Goal: Task Accomplishment & Management: Use online tool/utility

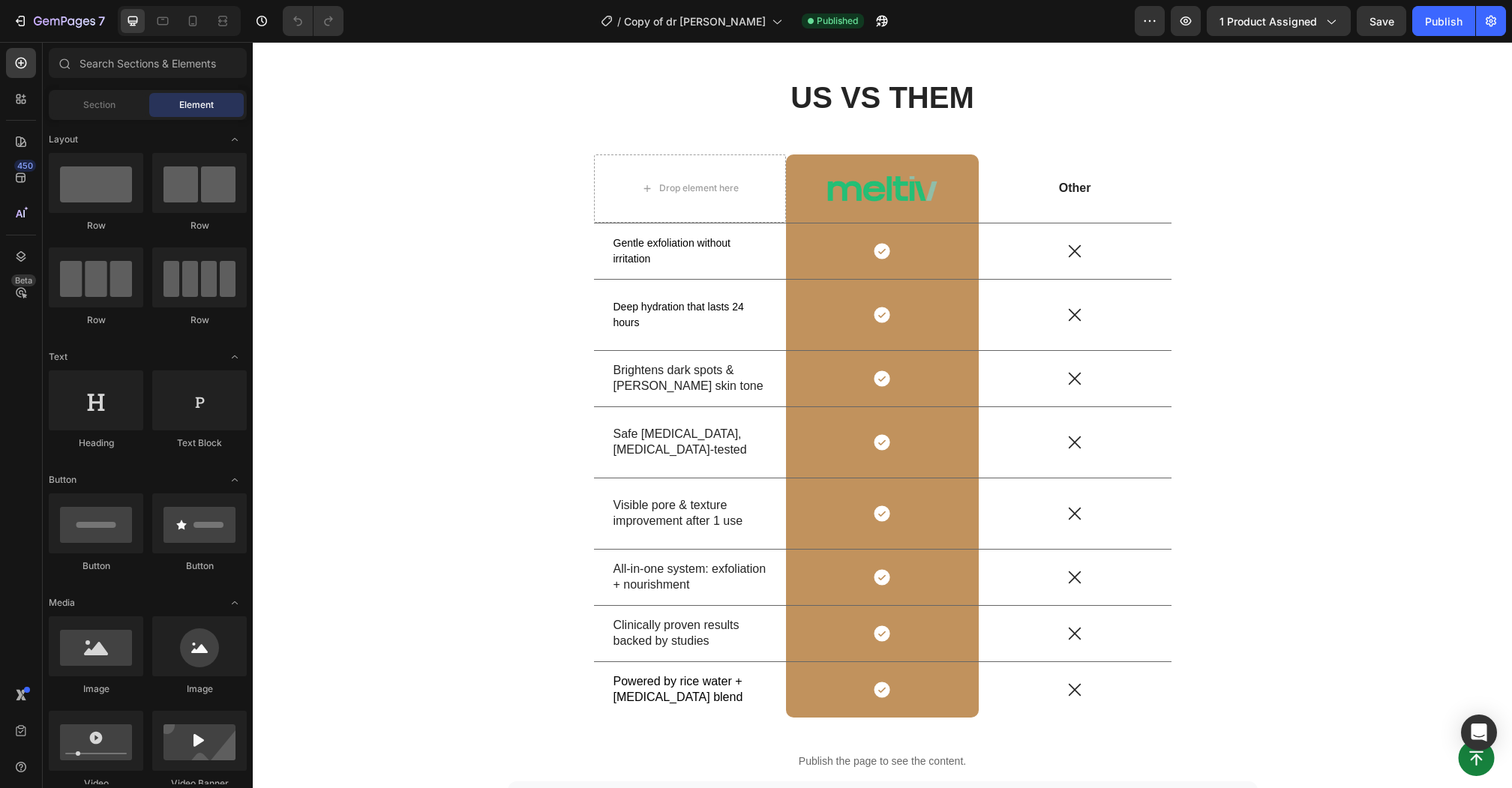
scroll to position [5068, 0]
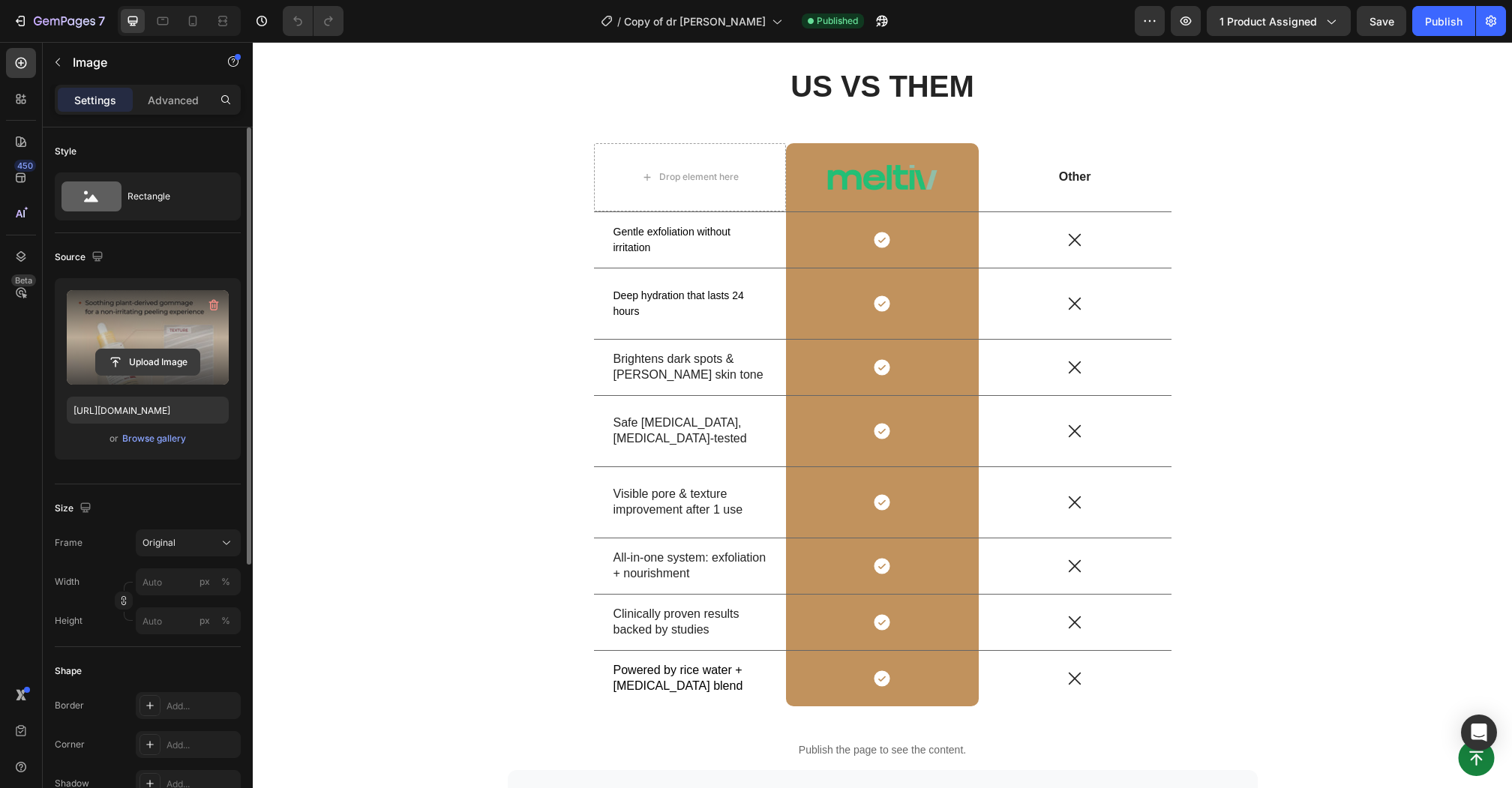
click at [138, 364] on input "file" at bounding box center [148, 362] width 104 height 25
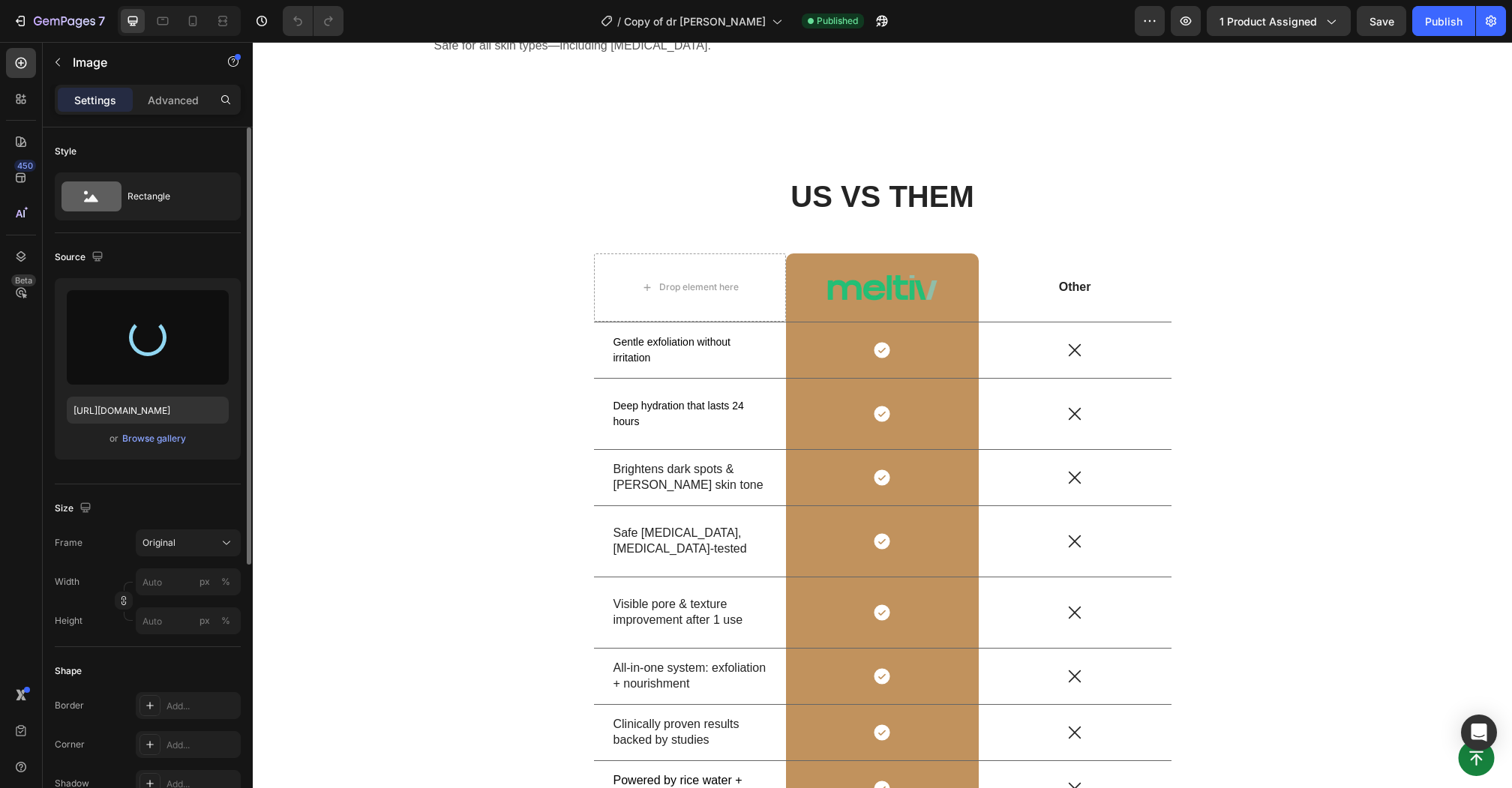
scroll to position [4966, 0]
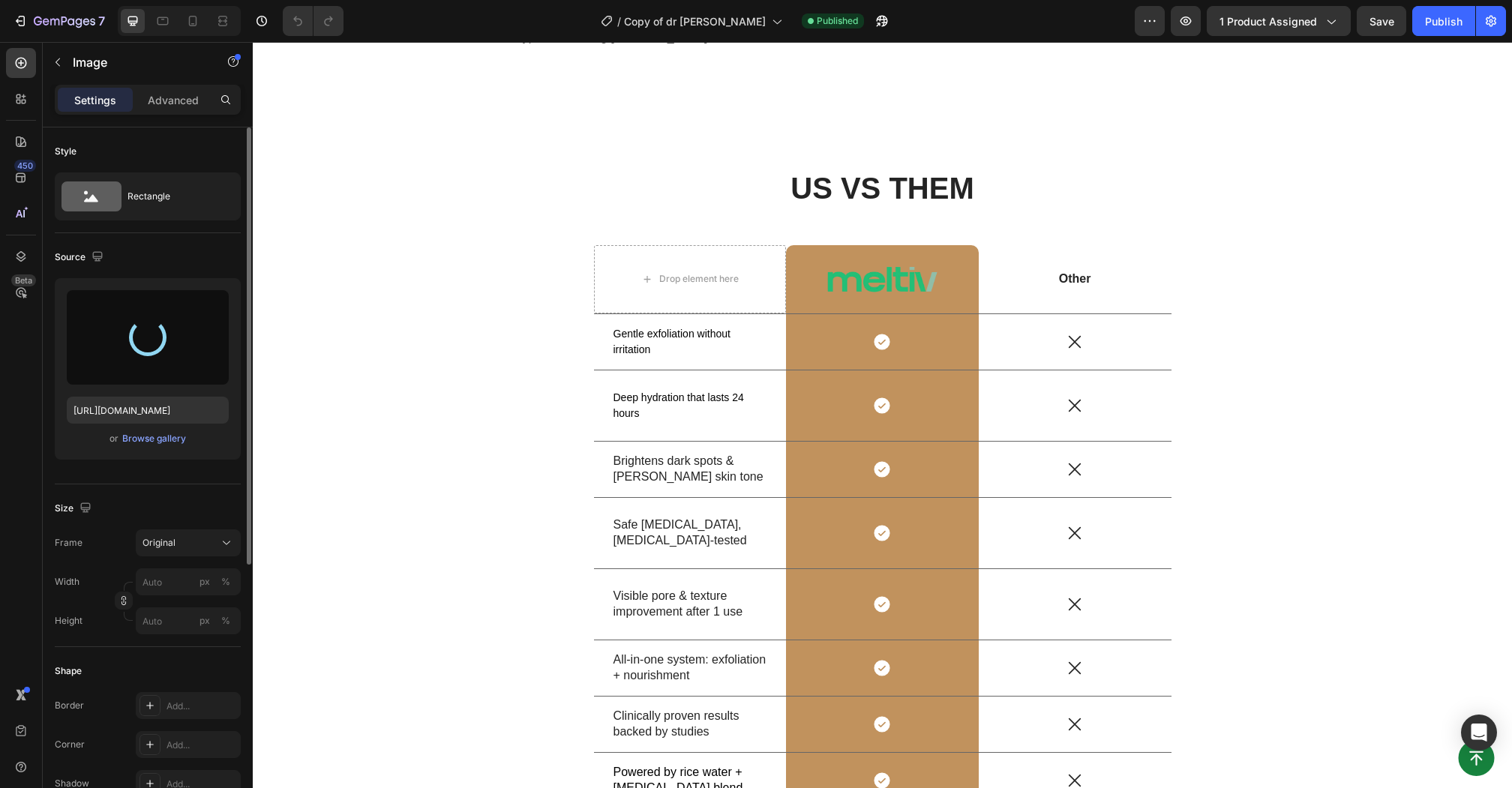
click at [109, 314] on div at bounding box center [148, 337] width 162 height 95
click at [207, 326] on div at bounding box center [148, 337] width 162 height 95
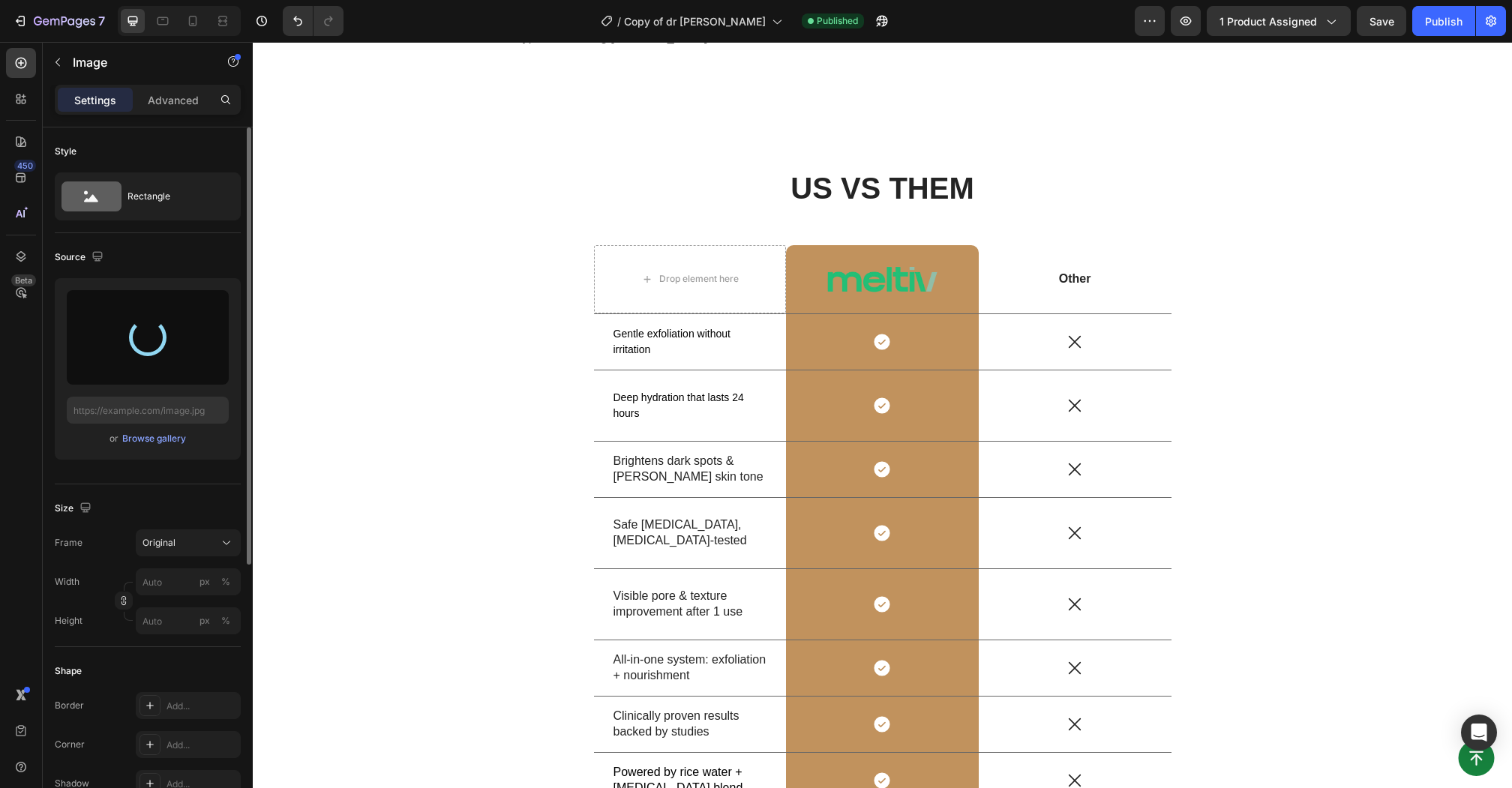
click at [294, 30] on button "Undo/Redo" at bounding box center [298, 21] width 30 height 30
type input "[URL][DOMAIN_NAME]"
click at [124, 337] on div at bounding box center [148, 337] width 162 height 95
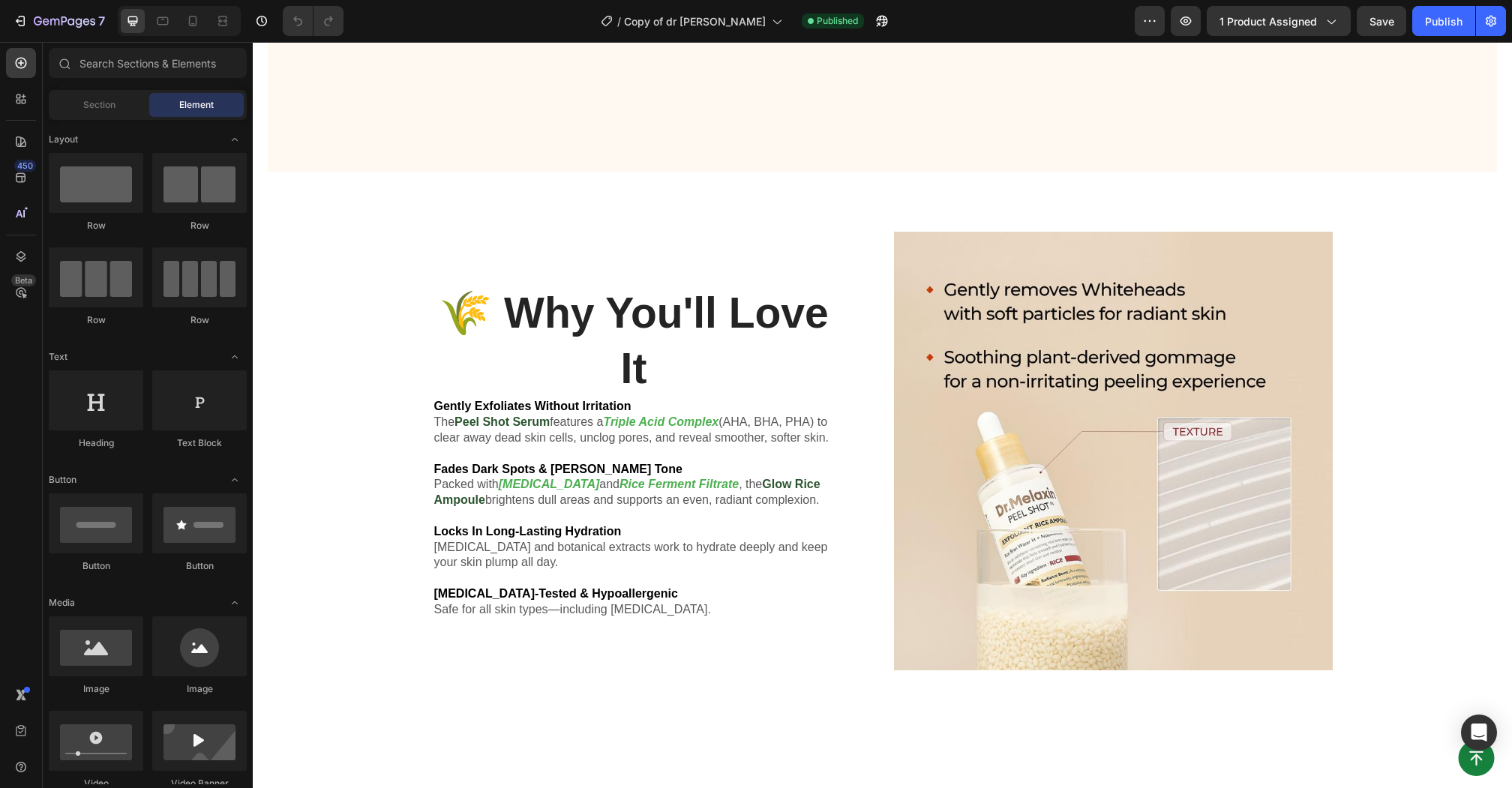
scroll to position [5191, 0]
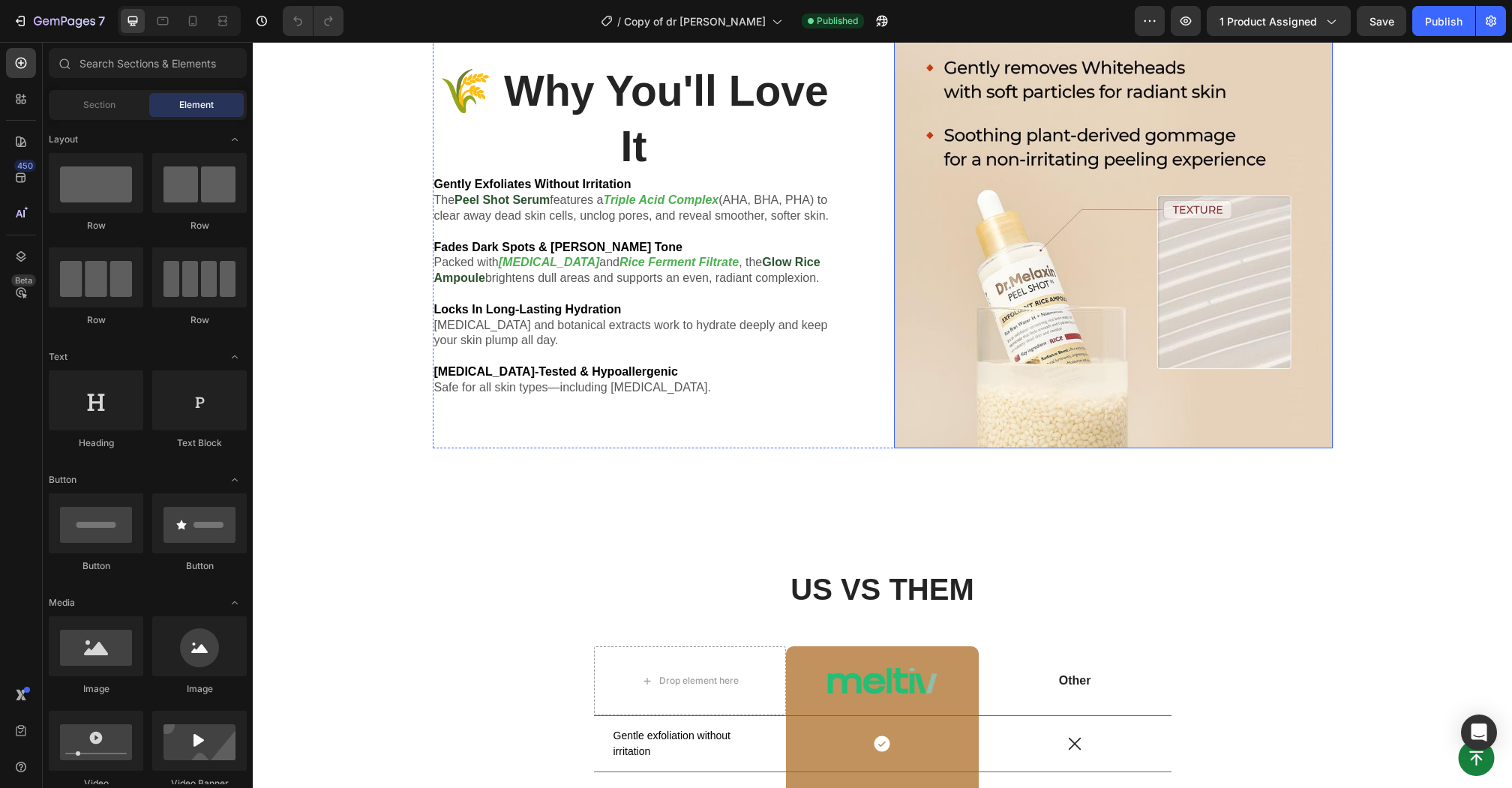
click at [1075, 252] on img at bounding box center [1113, 229] width 439 height 439
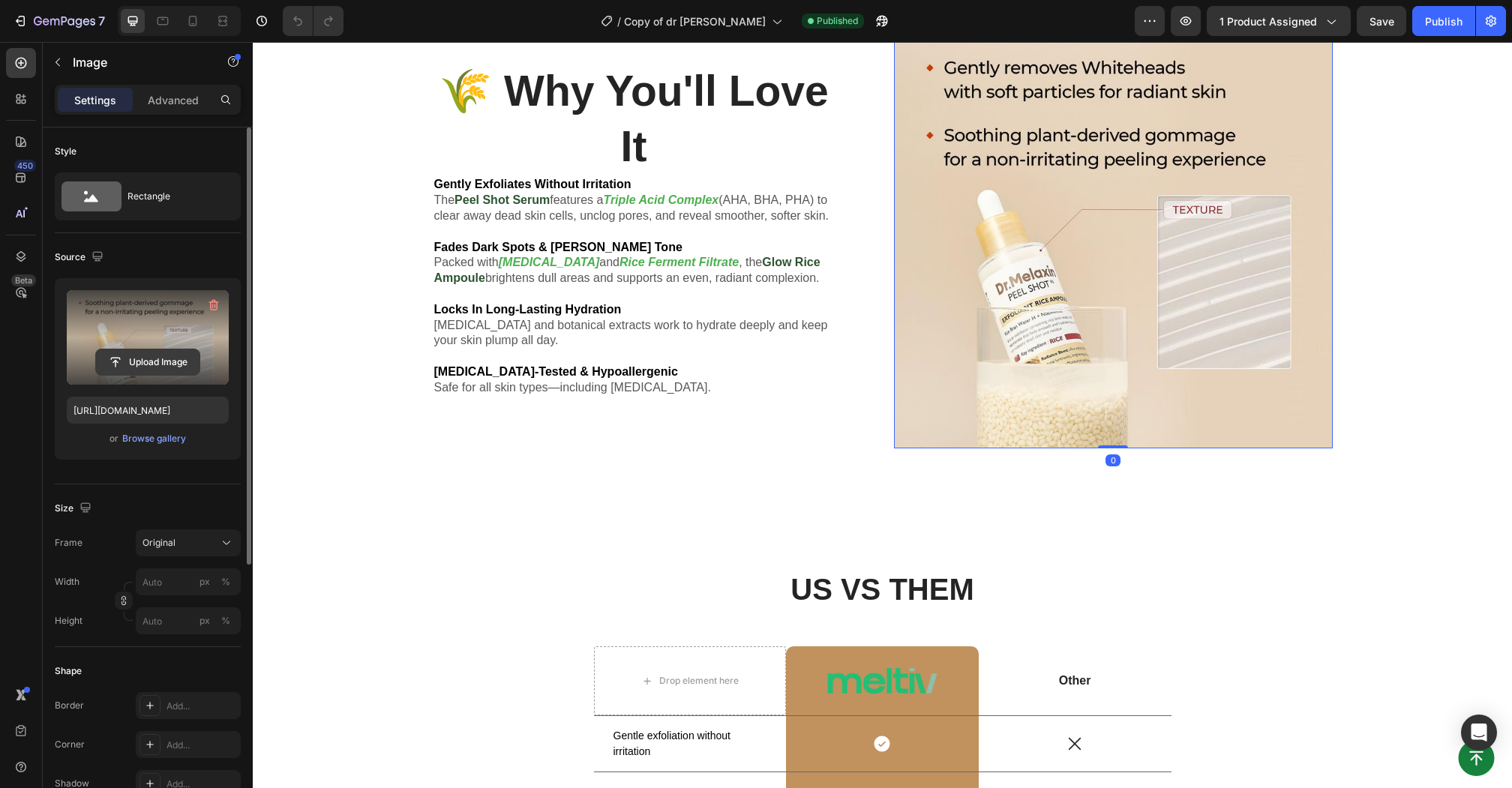
click at [151, 360] on input "file" at bounding box center [148, 362] width 104 height 25
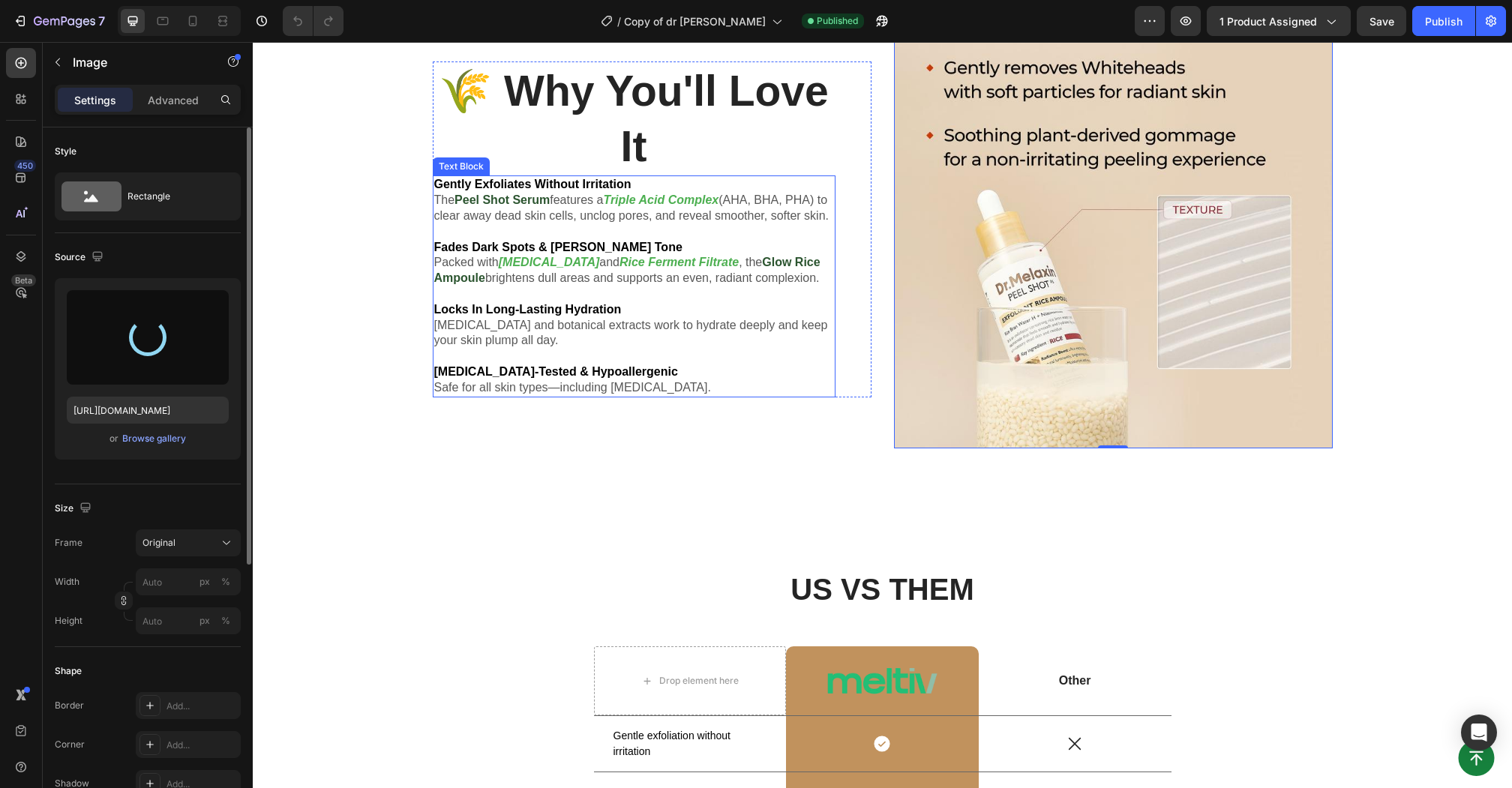
type input "[URL][DOMAIN_NAME]"
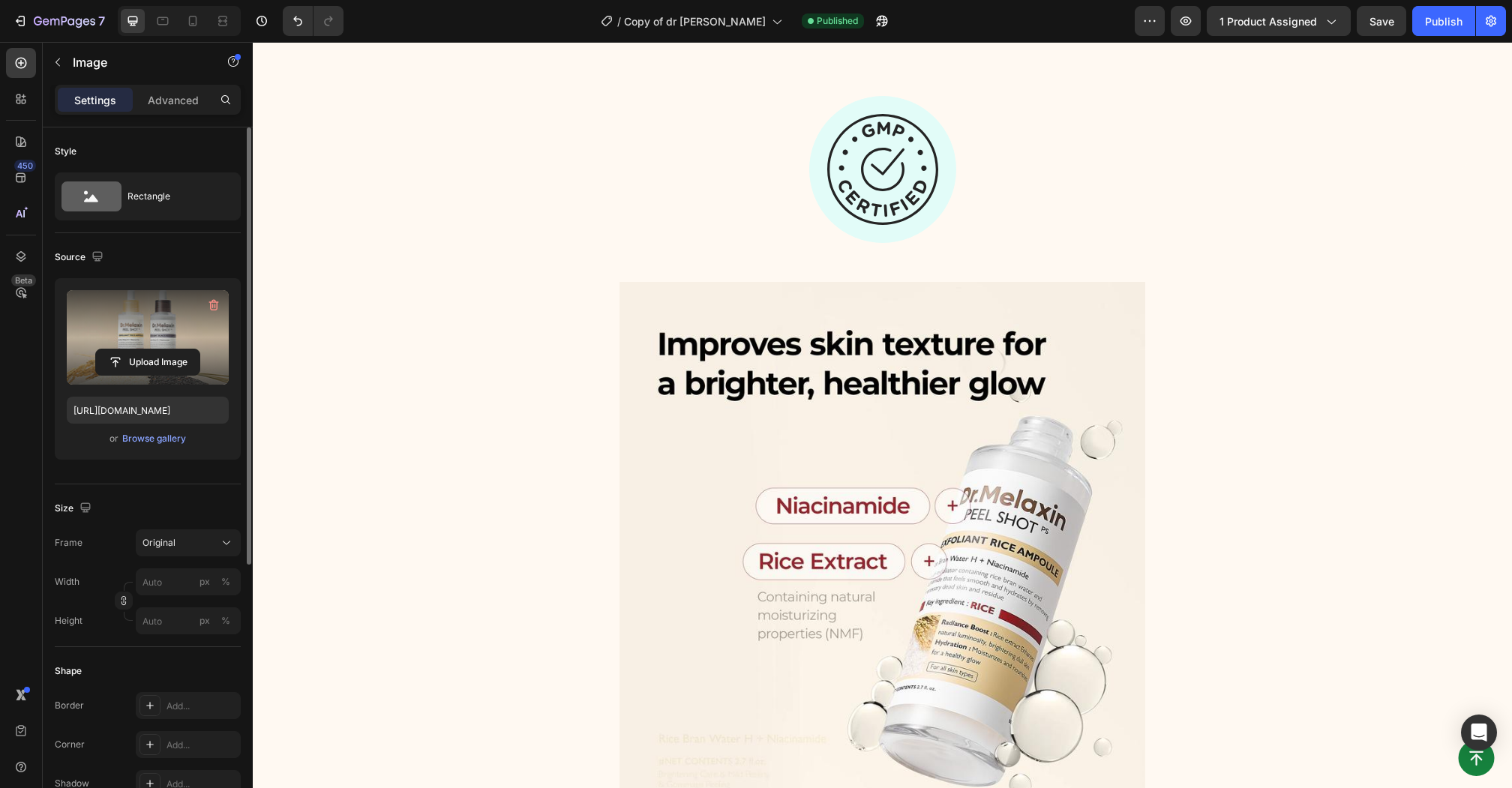
scroll to position [4268, 0]
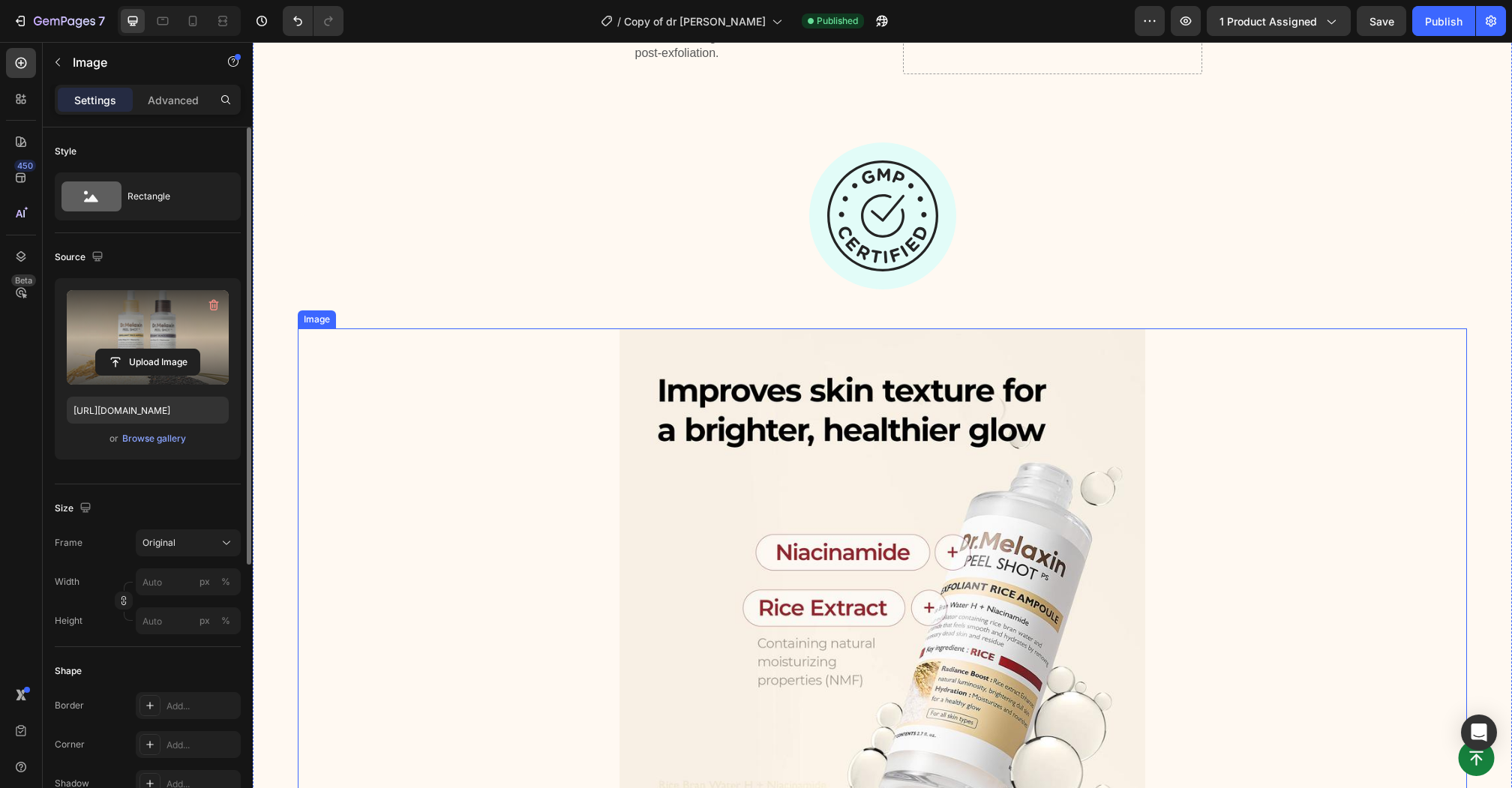
click at [921, 469] on img at bounding box center [883, 591] width 527 height 527
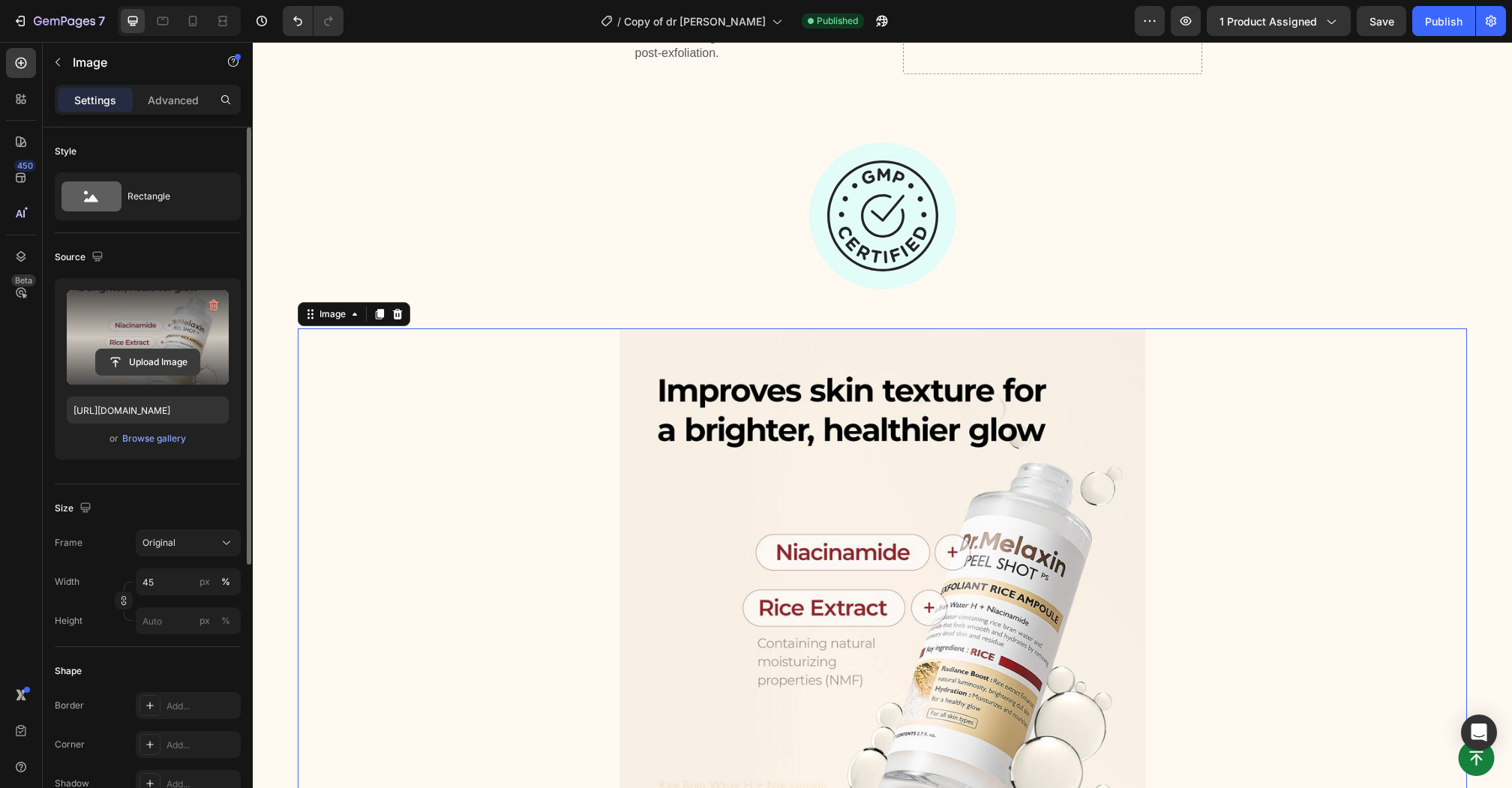
click at [141, 365] on input "file" at bounding box center [148, 362] width 104 height 25
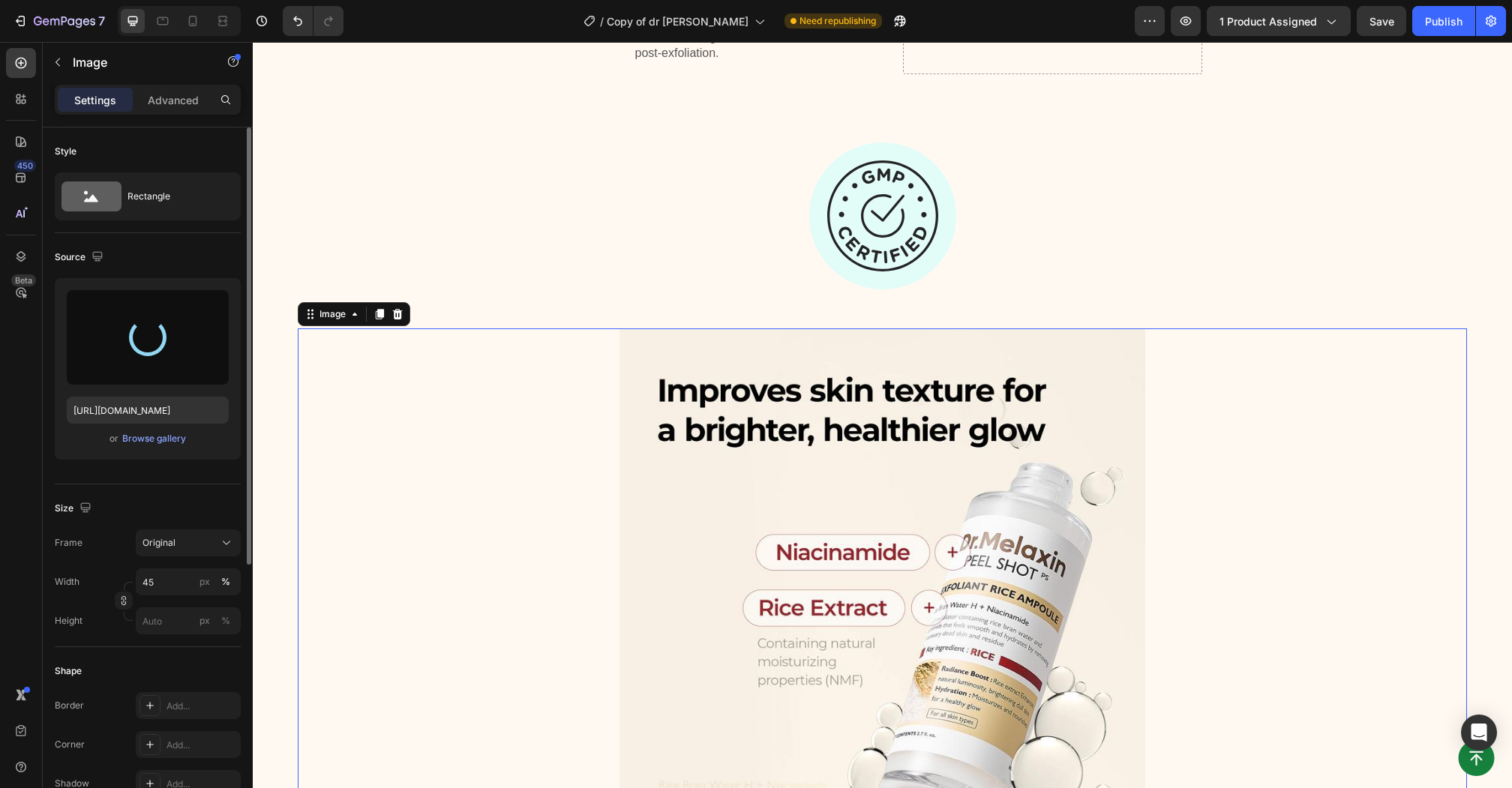
type input "[URL][DOMAIN_NAME]"
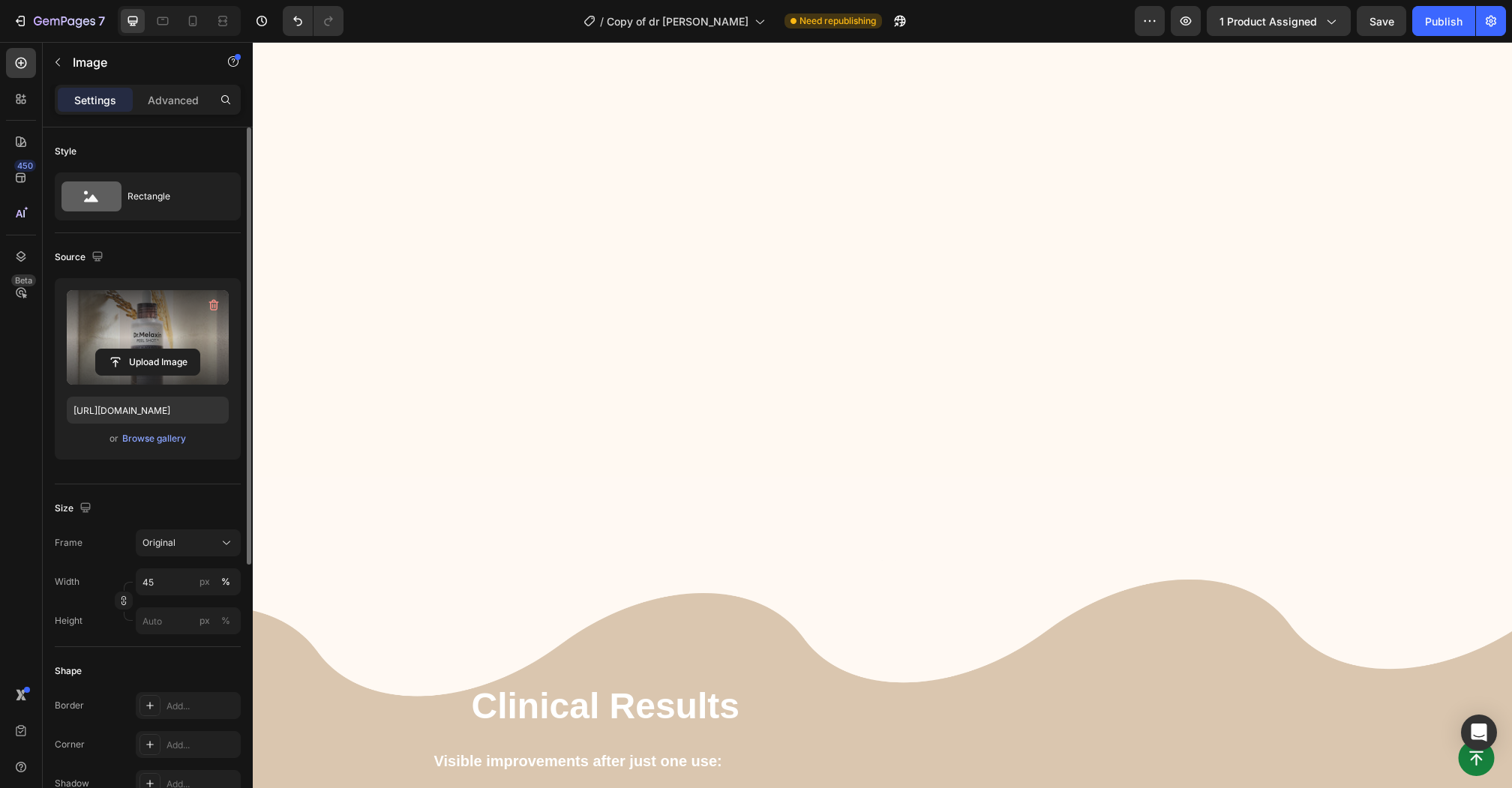
scroll to position [1739, 0]
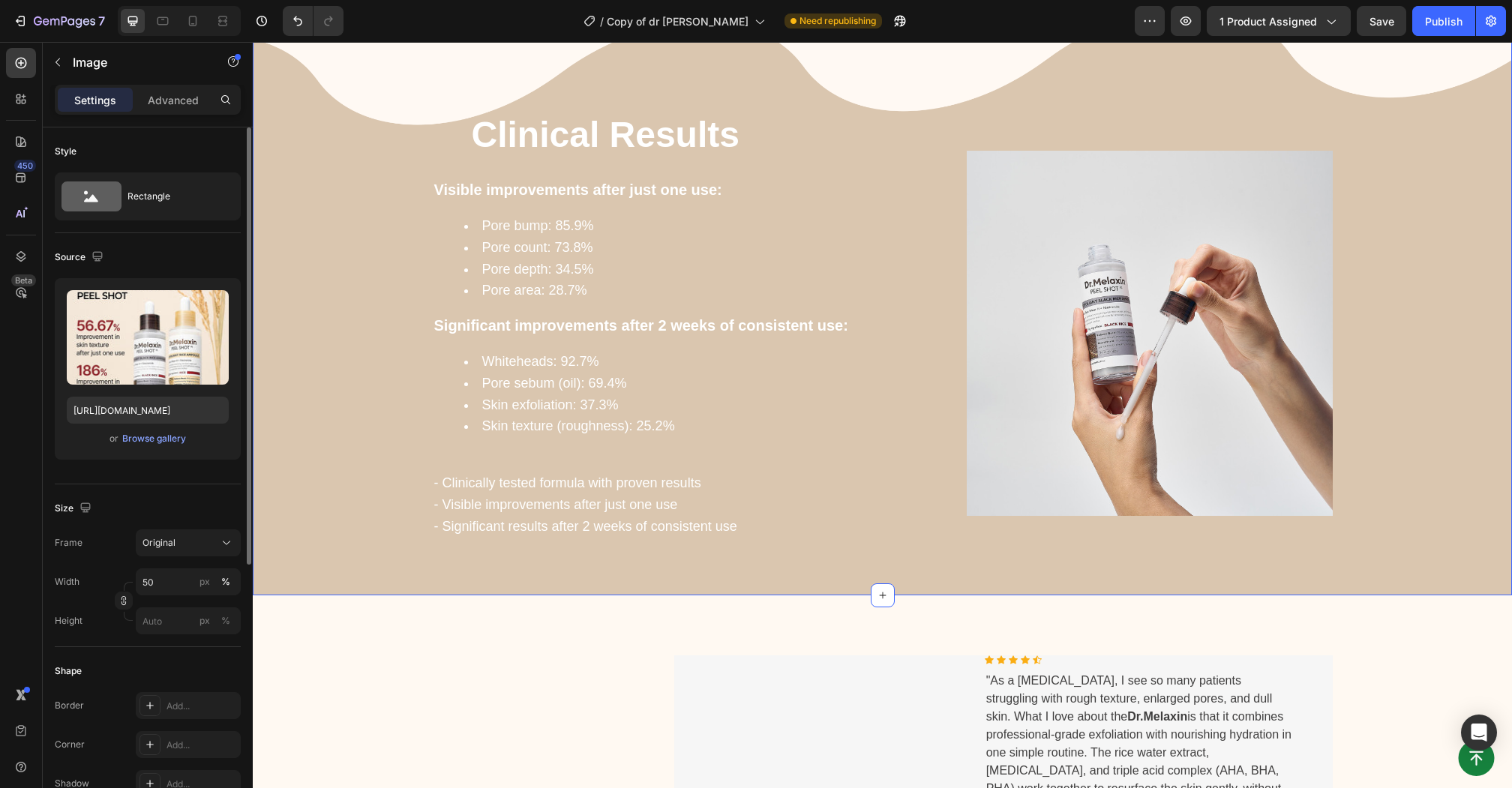
scroll to position [2480, 0]
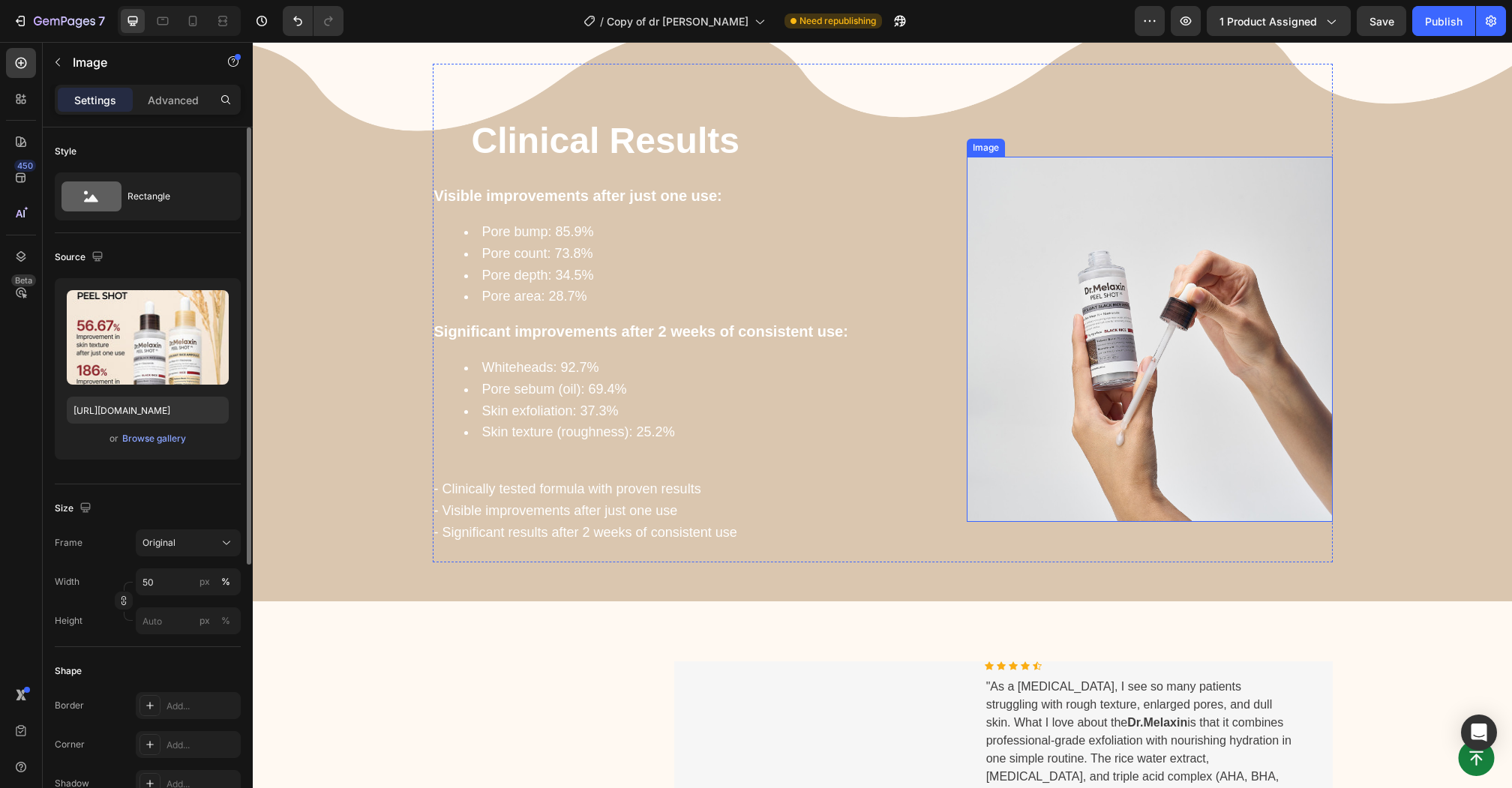
click at [1095, 360] on img at bounding box center [1150, 340] width 366 height 366
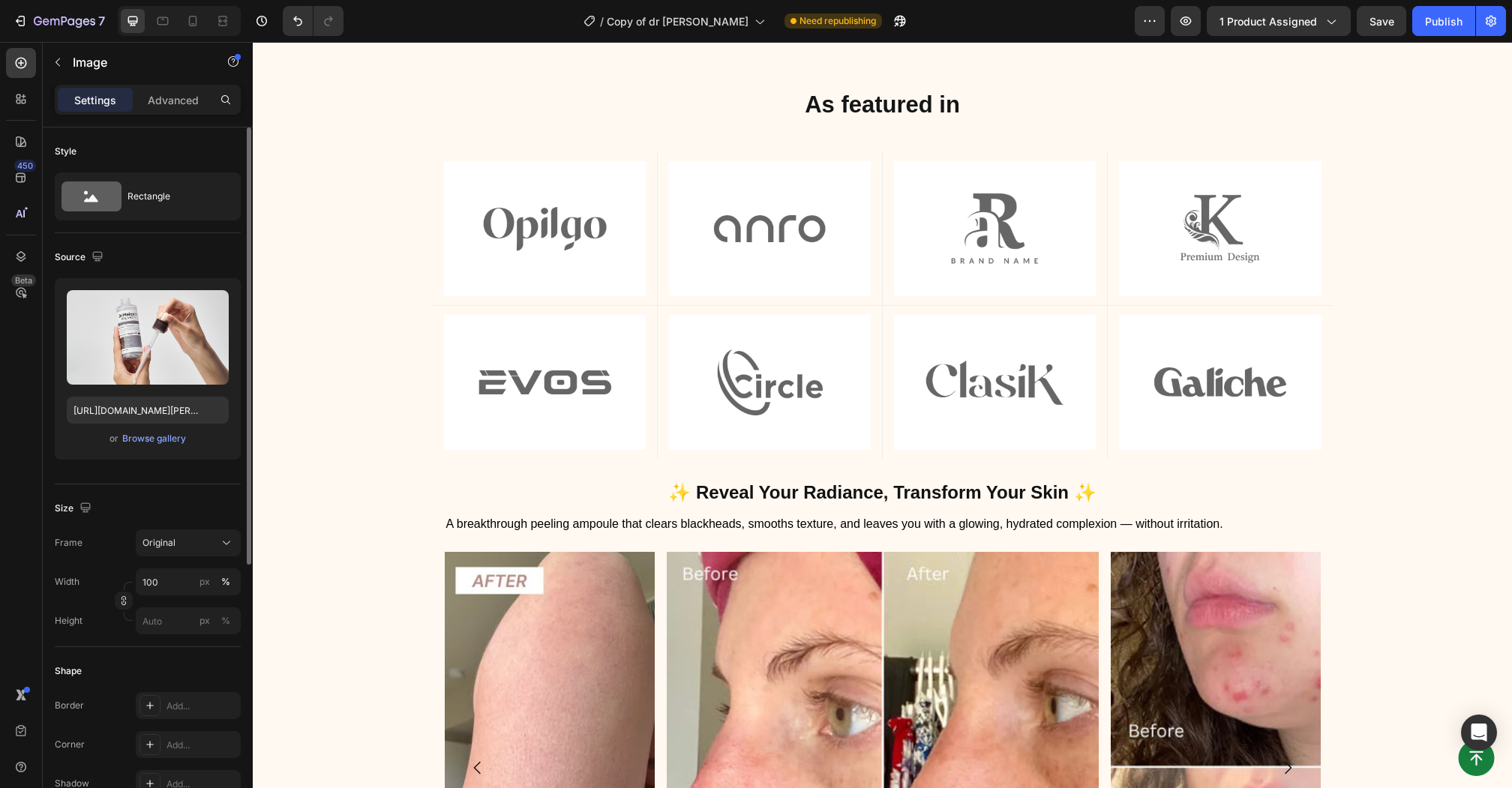
scroll to position [961, 0]
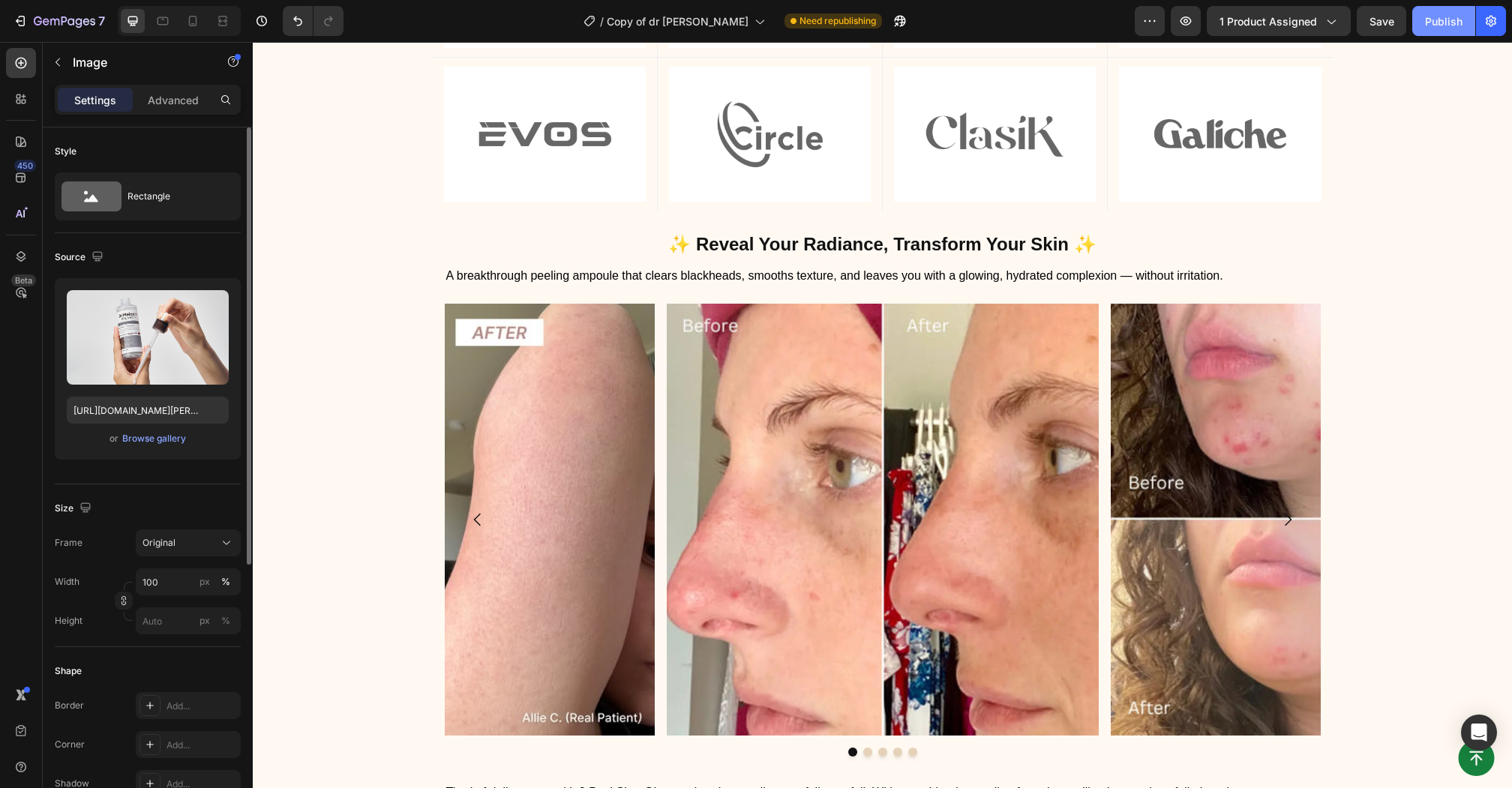
click at [1418, 14] on button "Publish" at bounding box center [1444, 21] width 63 height 30
click at [1194, 28] on icon "button" at bounding box center [1186, 21] width 15 height 15
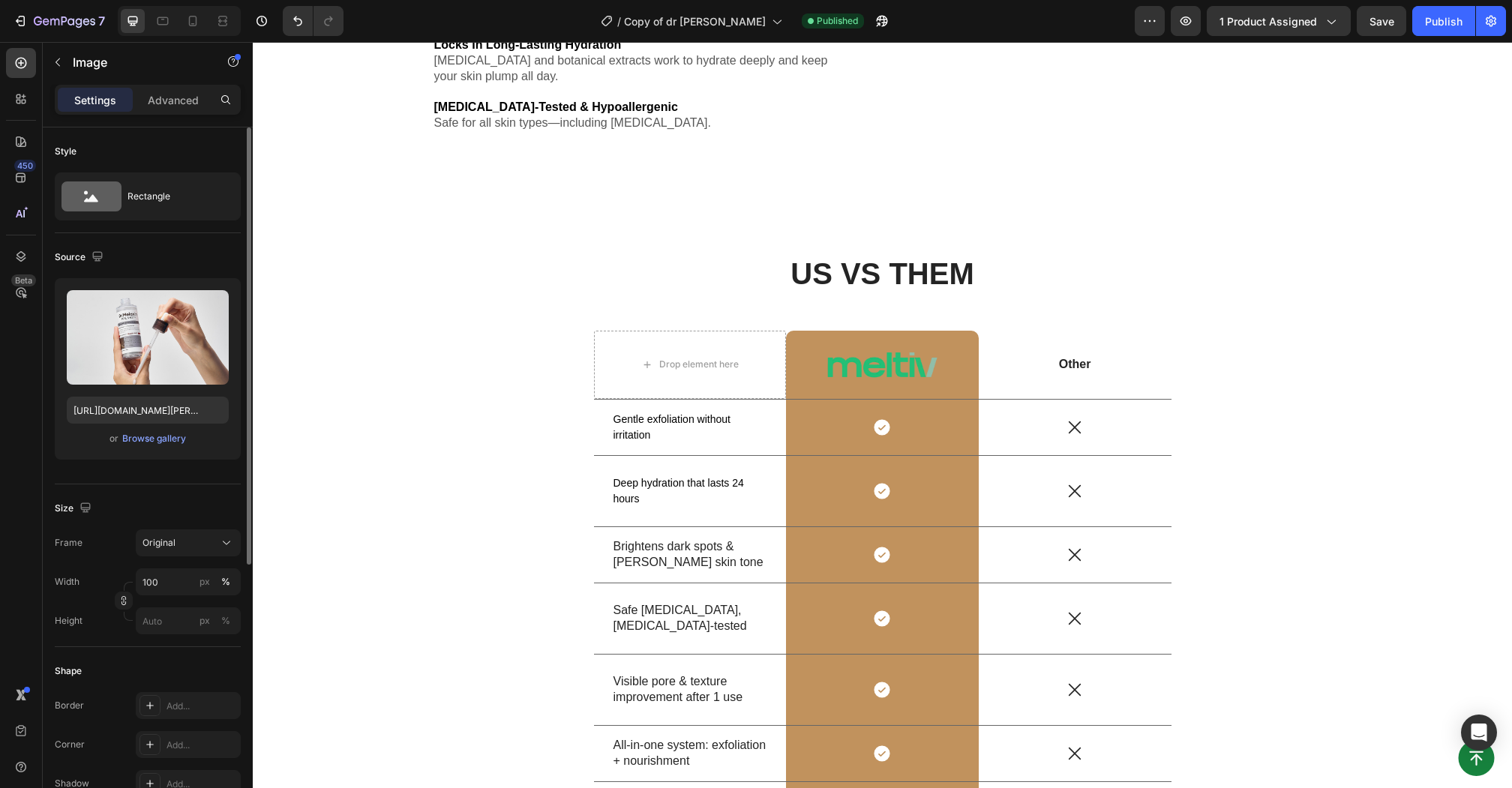
scroll to position [4986, 0]
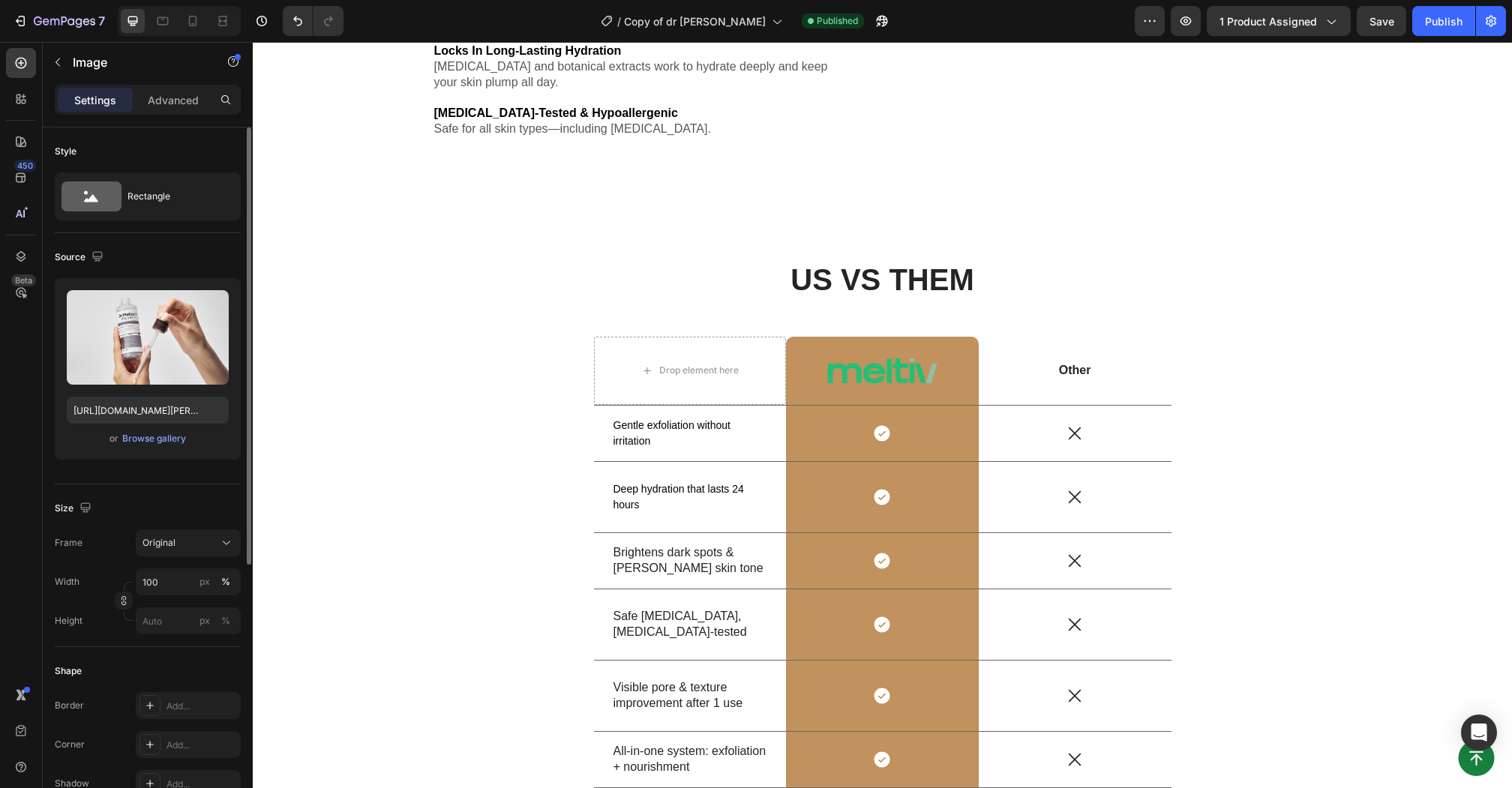
click at [195, 6] on div at bounding box center [179, 21] width 123 height 30
click at [195, 20] on icon at bounding box center [193, 21] width 15 height 15
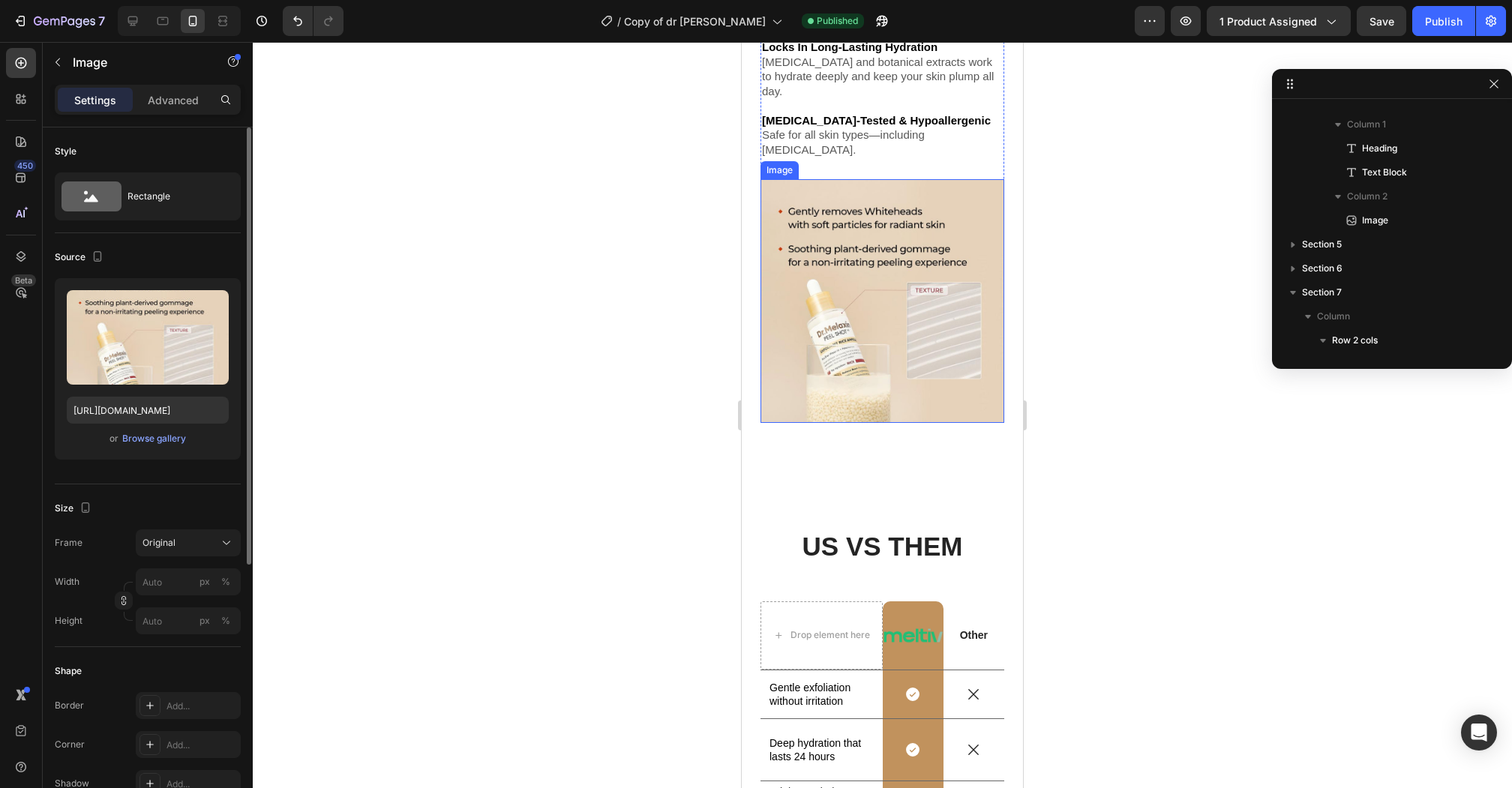
click at [856, 366] on img at bounding box center [883, 301] width 243 height 243
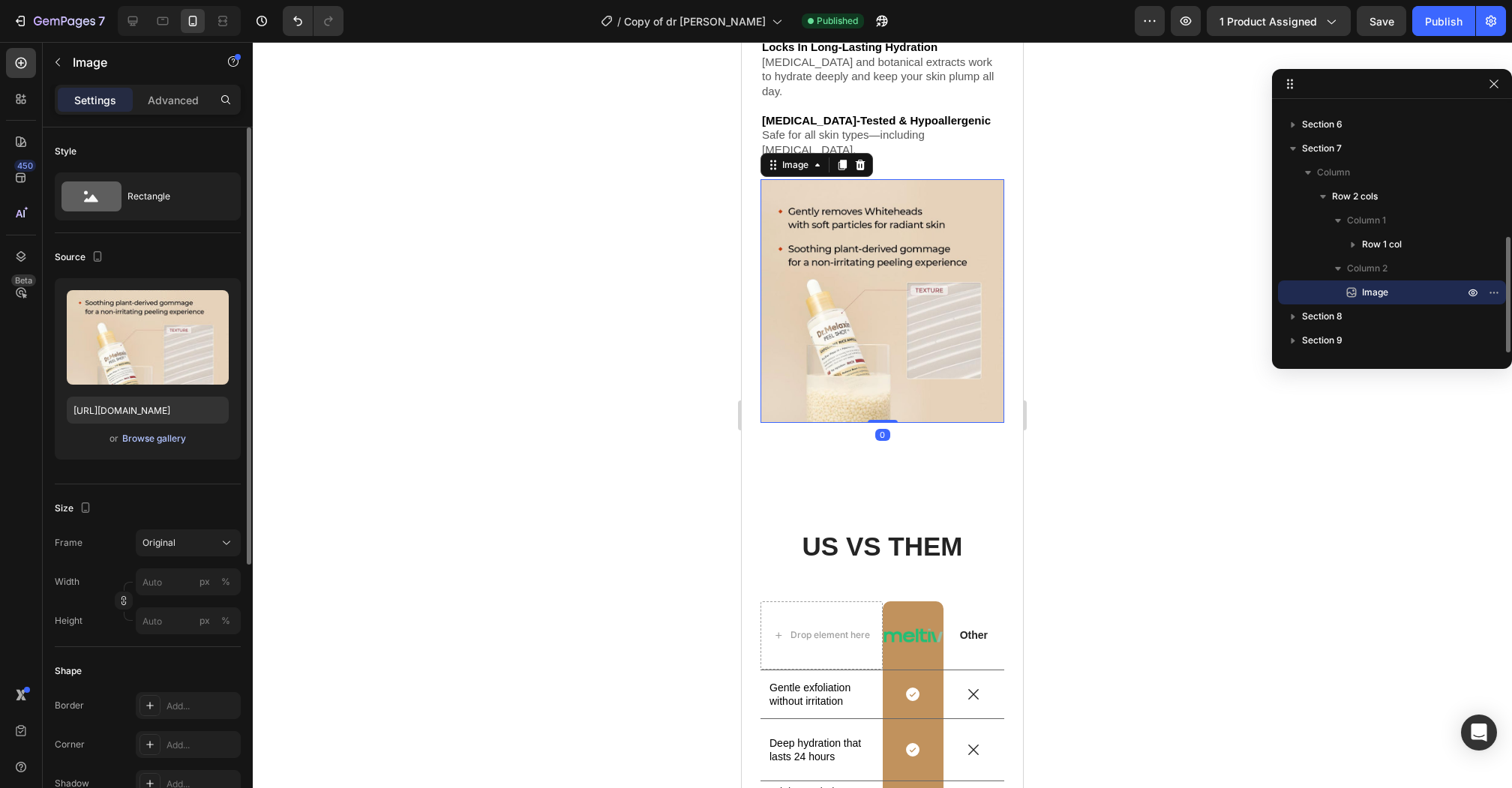
click at [178, 440] on div "Browse gallery" at bounding box center [154, 438] width 64 height 14
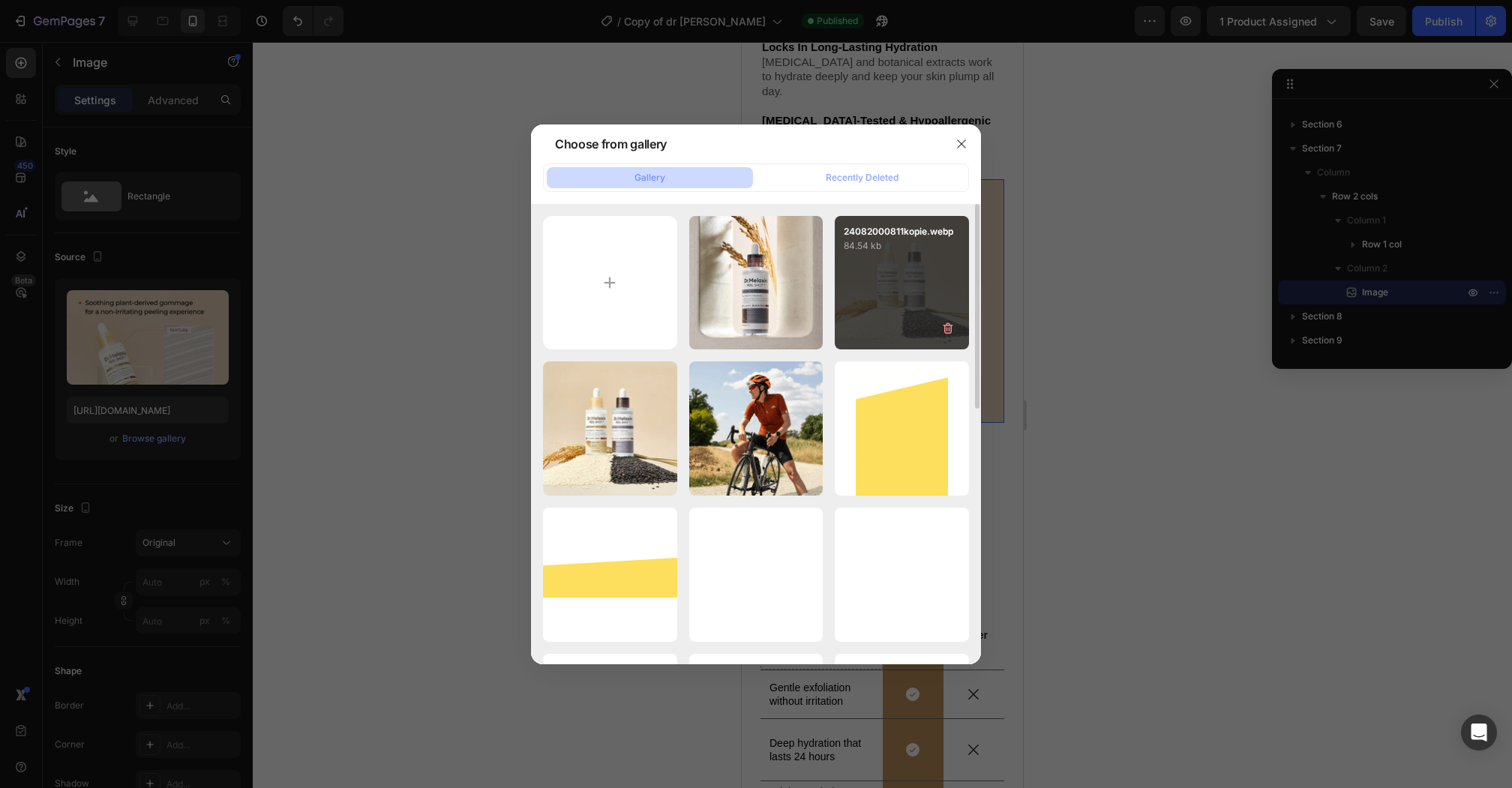
click at [917, 279] on div "24082000811kopie.webp 84.54 kb" at bounding box center [902, 283] width 134 height 134
type input "[URL][DOMAIN_NAME]"
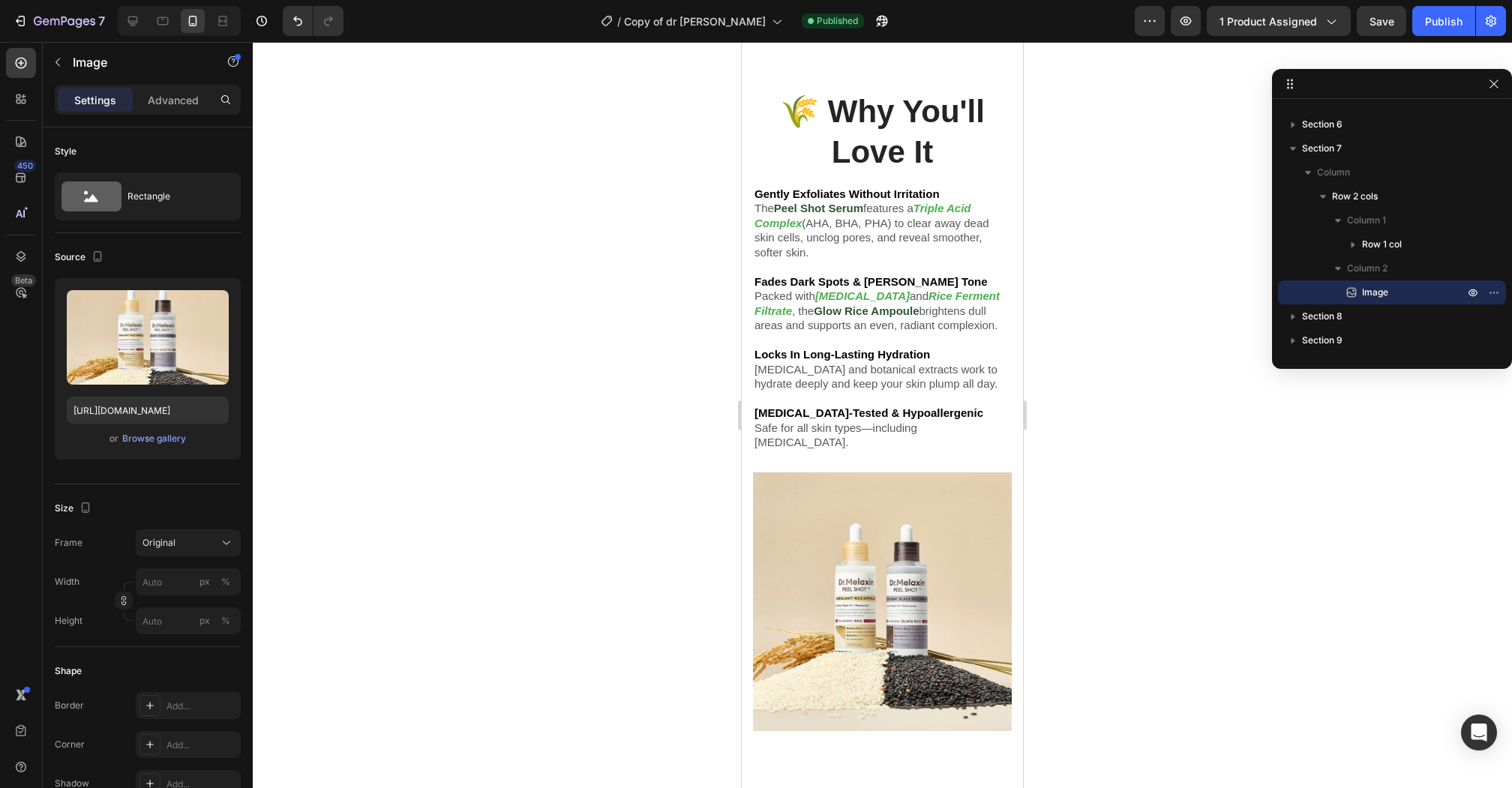
scroll to position [4228, 0]
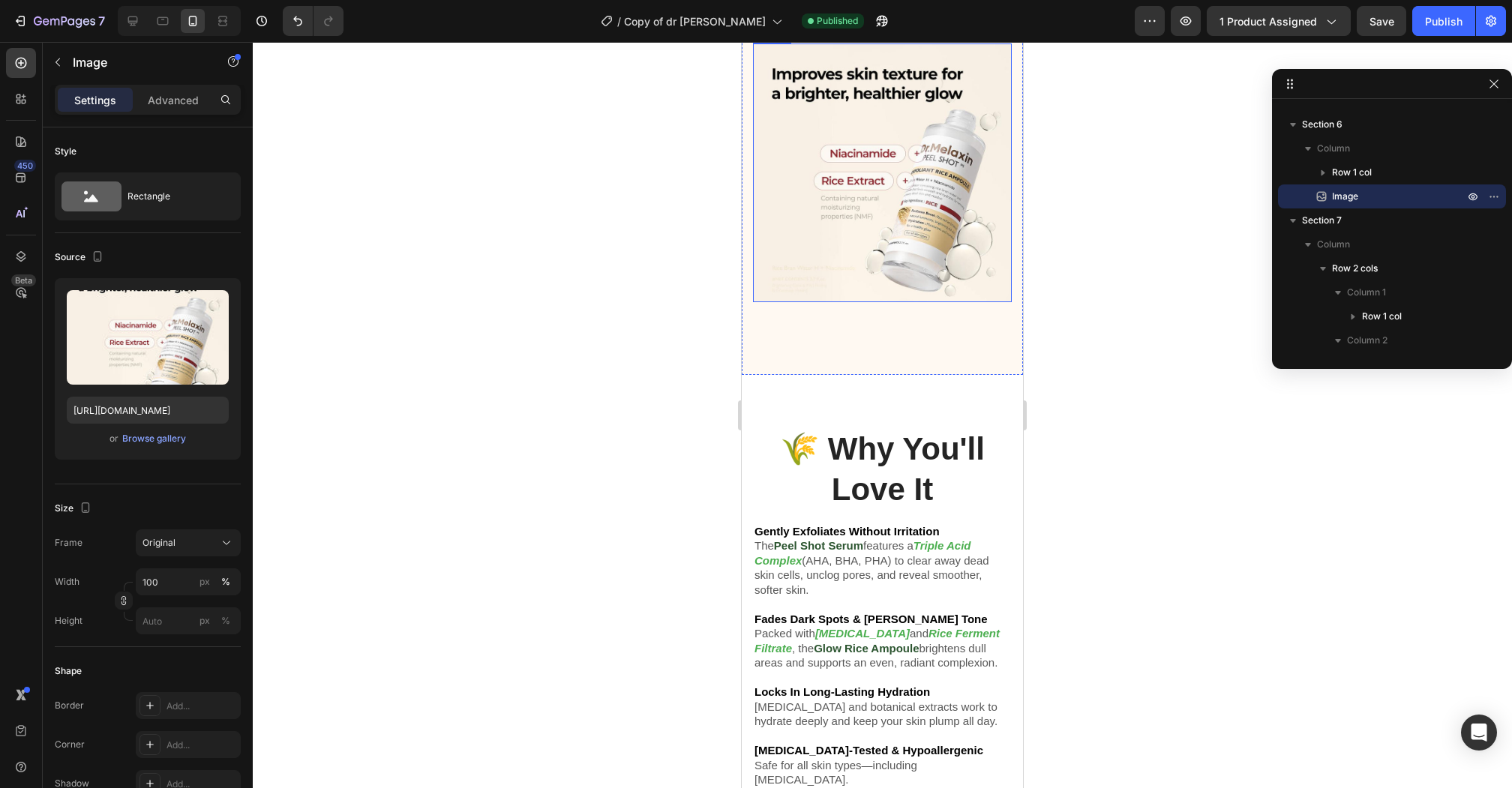
click at [903, 286] on img at bounding box center [882, 172] width 259 height 259
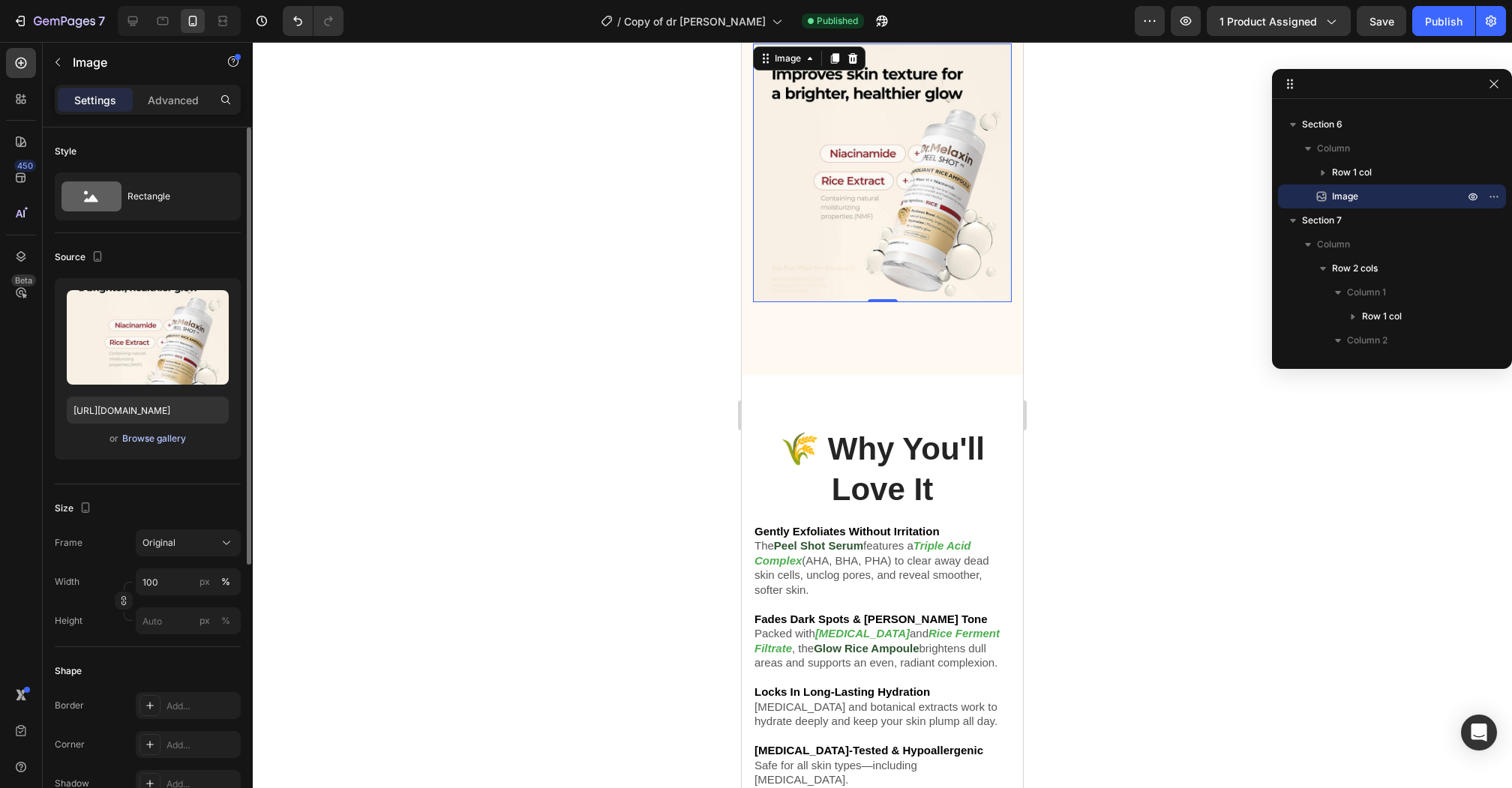
click at [141, 436] on div "Browse gallery" at bounding box center [154, 438] width 64 height 14
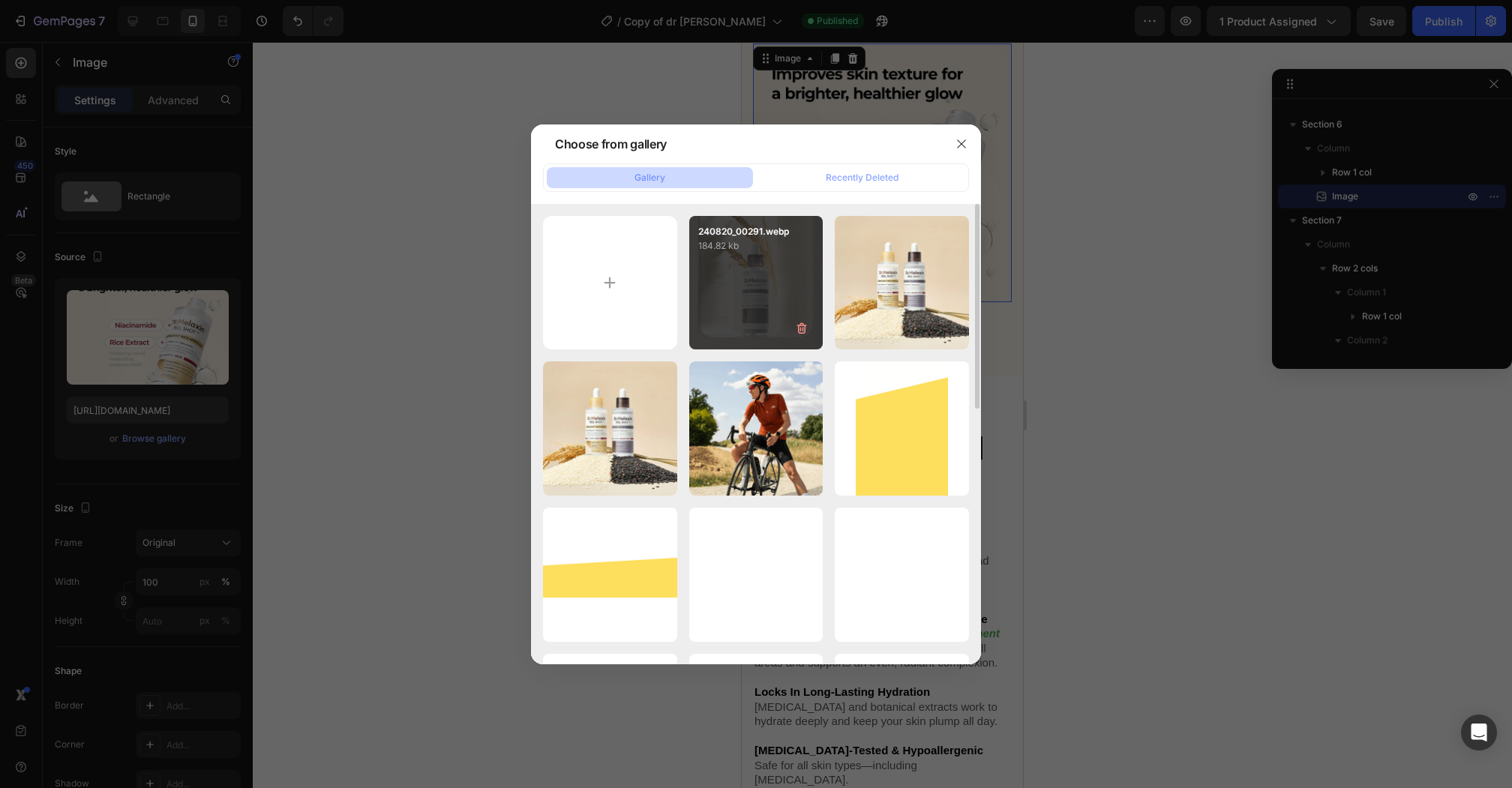
click at [760, 251] on p "184.82 kb" at bounding box center [756, 246] width 116 height 15
type input "[URL][DOMAIN_NAME]"
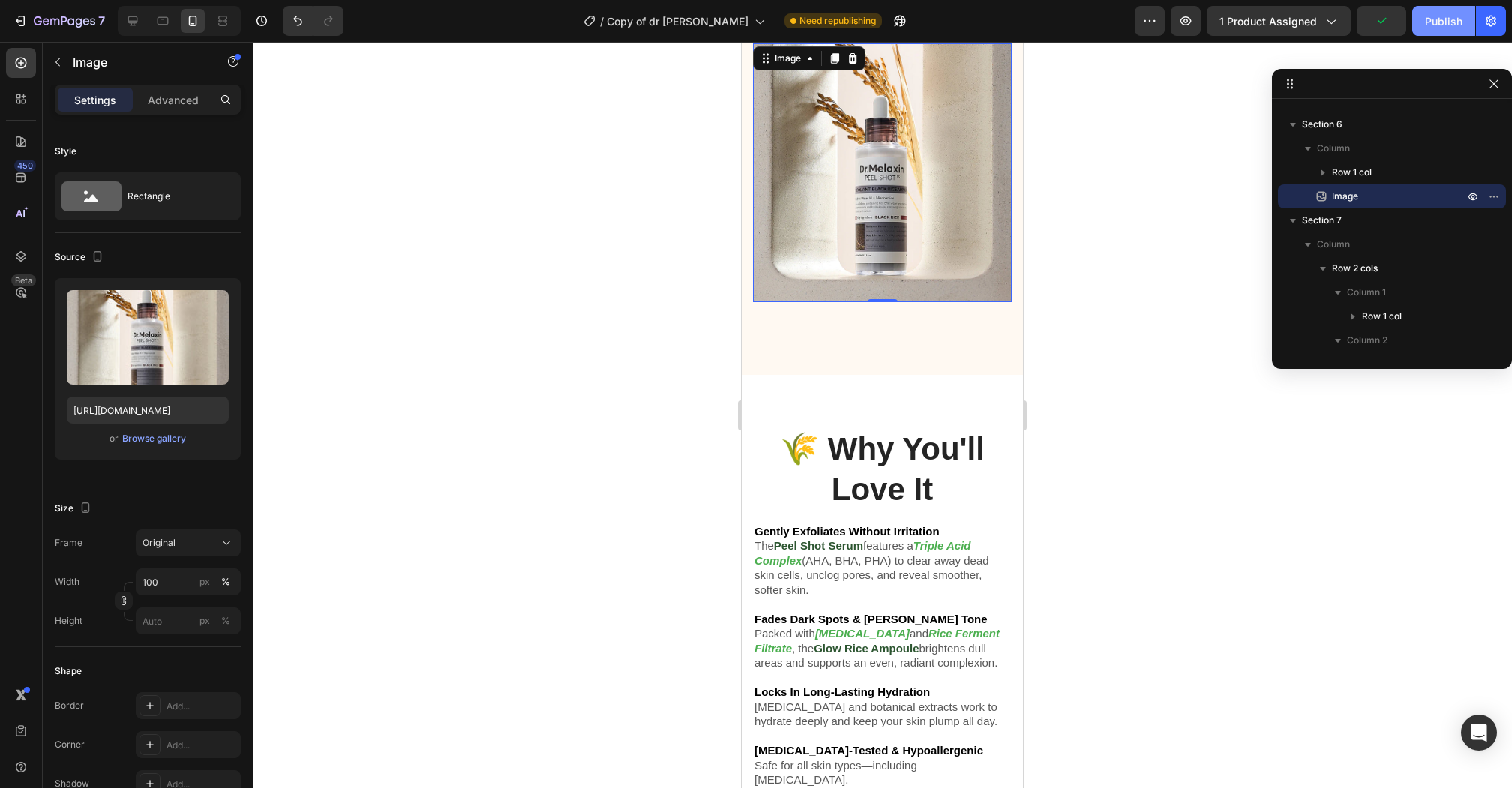
click at [1441, 23] on div "Publish" at bounding box center [1444, 21] width 38 height 15
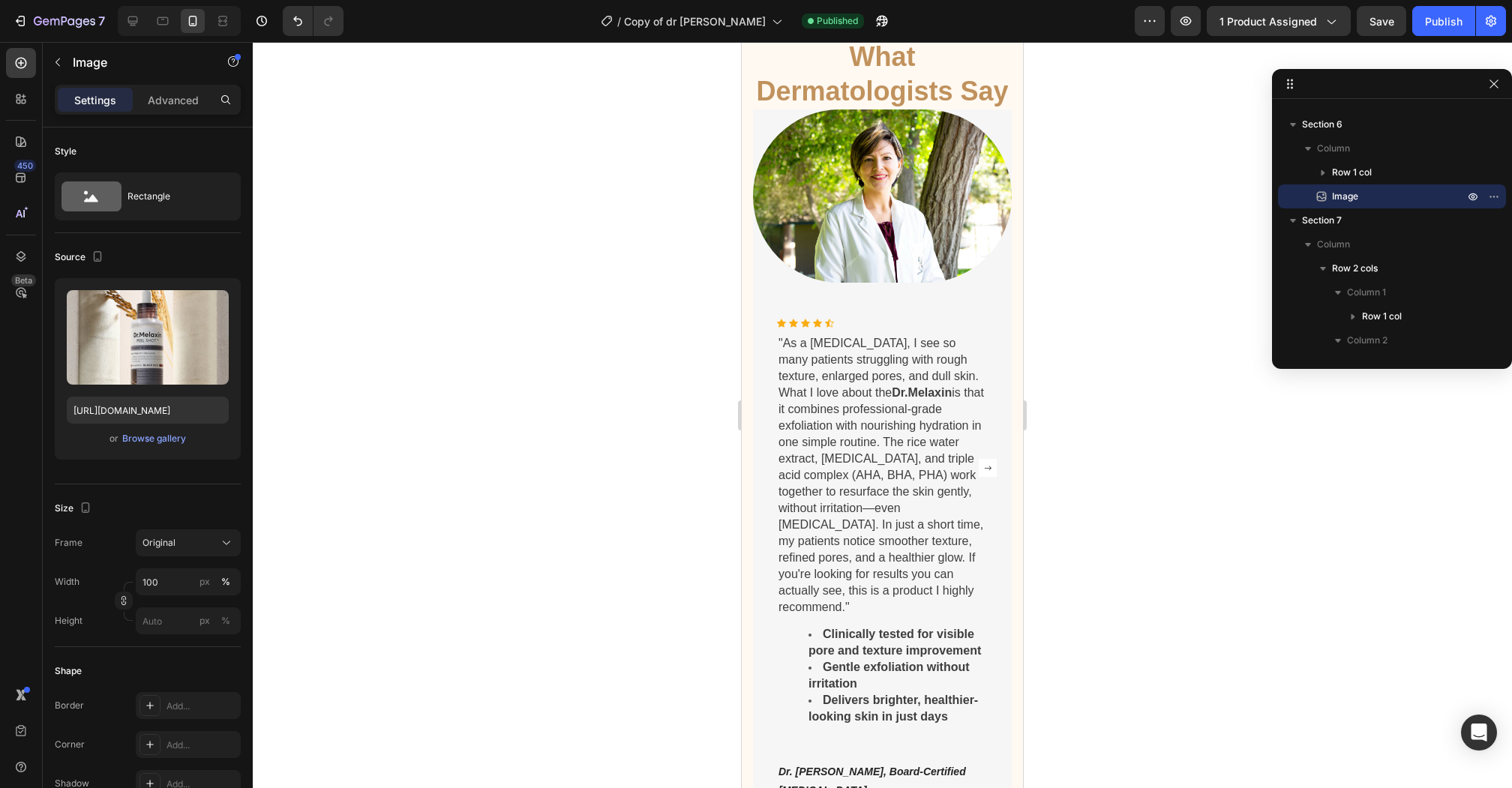
scroll to position [2336, 0]
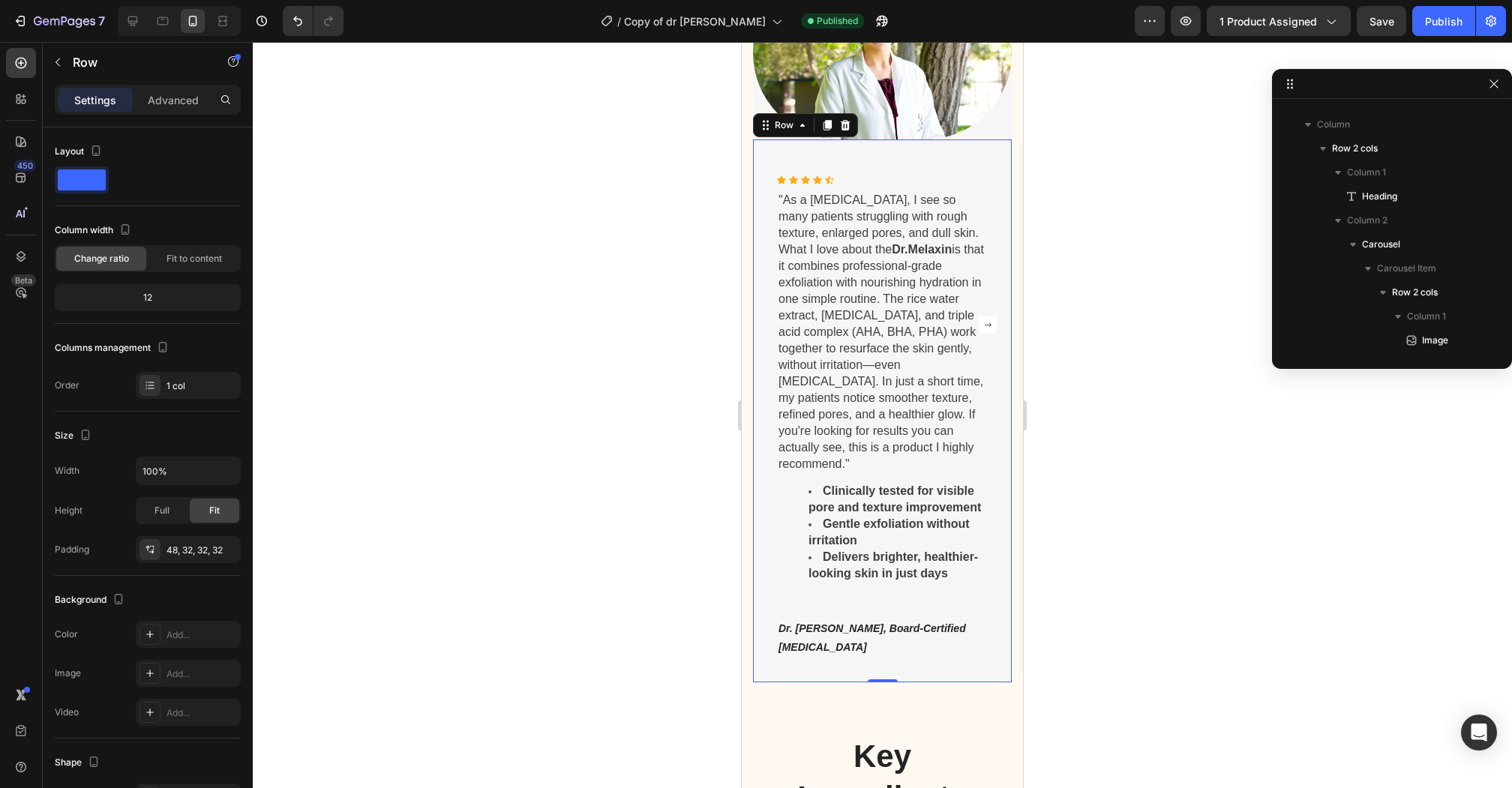
click at [985, 640] on div "Icon Icon Icon Icon Icon Icon List Hoz "As a [MEDICAL_DATA], I see so many pati…" at bounding box center [882, 411] width 259 height 543
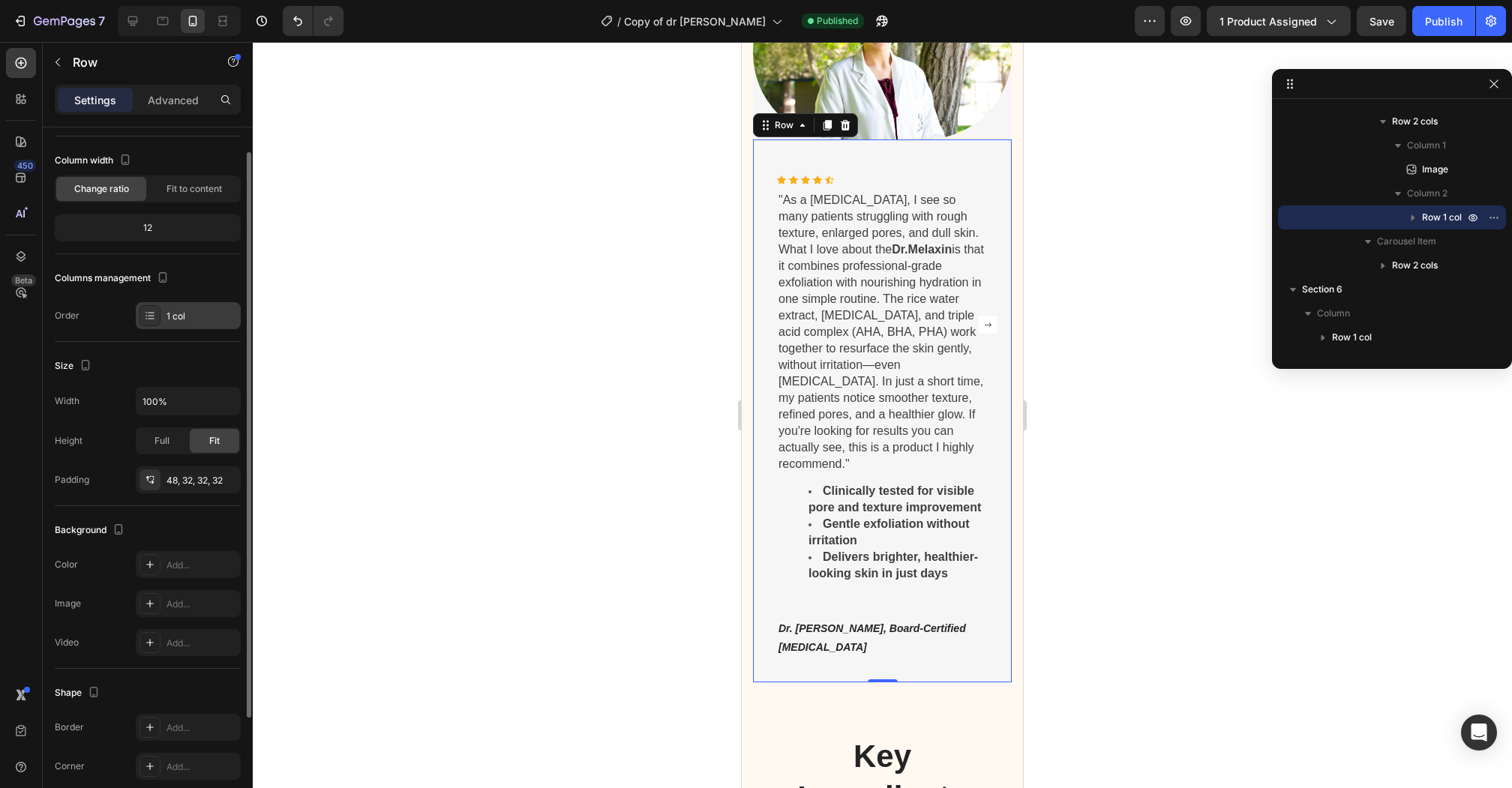
scroll to position [0, 0]
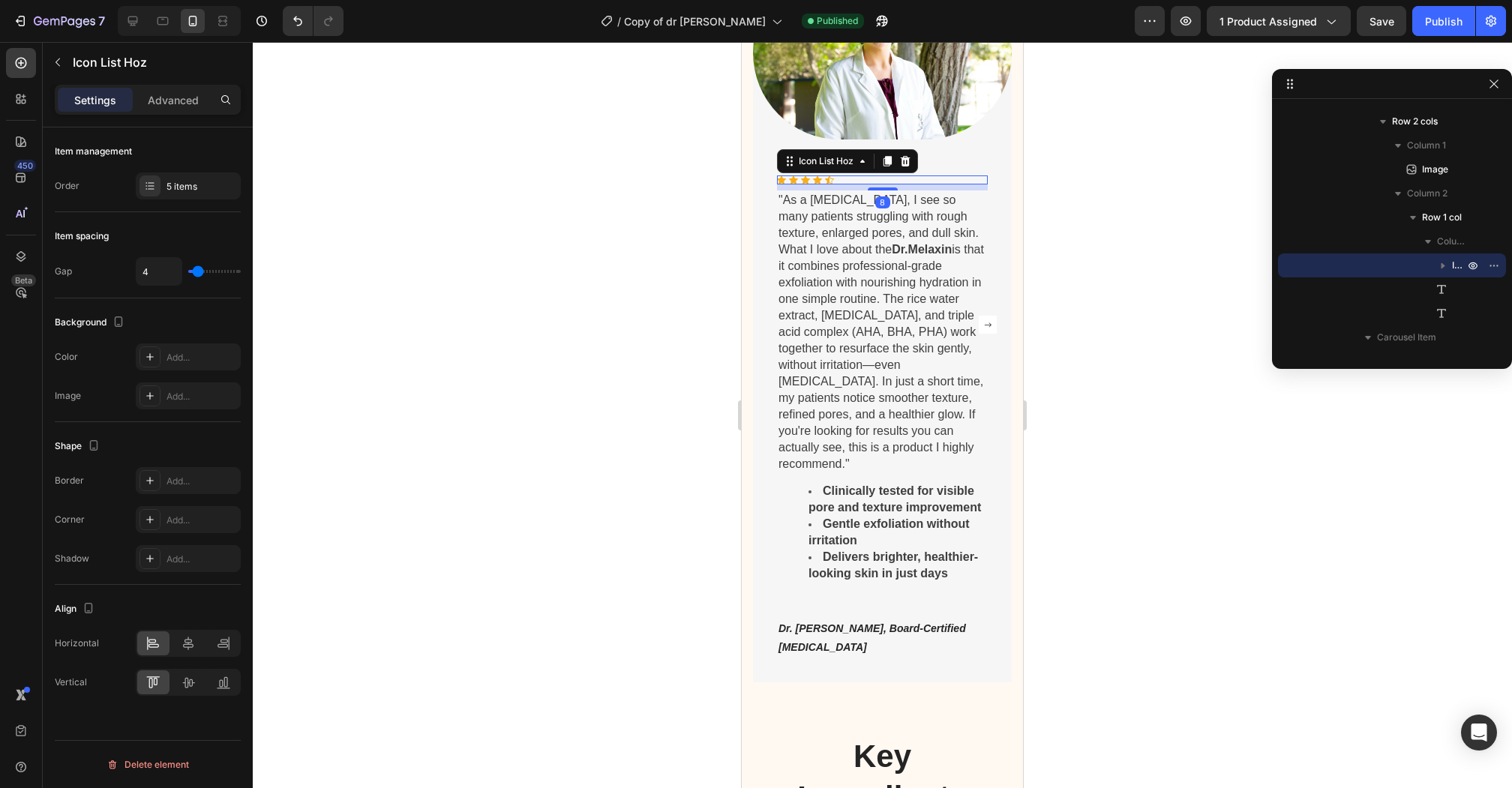
click at [875, 181] on div "Icon Icon Icon Icon Icon" at bounding box center [883, 180] width 211 height 9
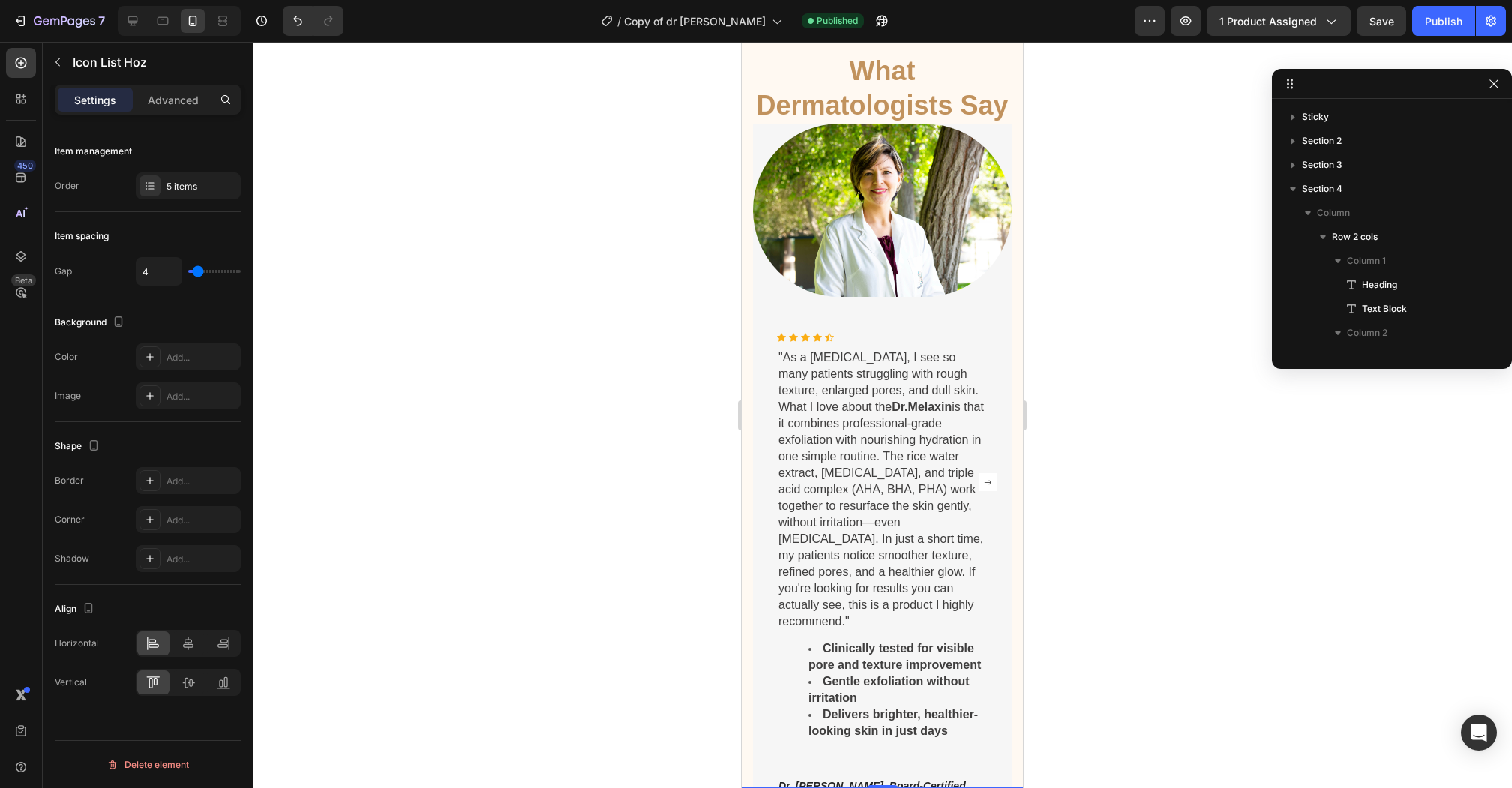
click at [987, 742] on div "Button Sticky 0" at bounding box center [883, 762] width 900 height 52
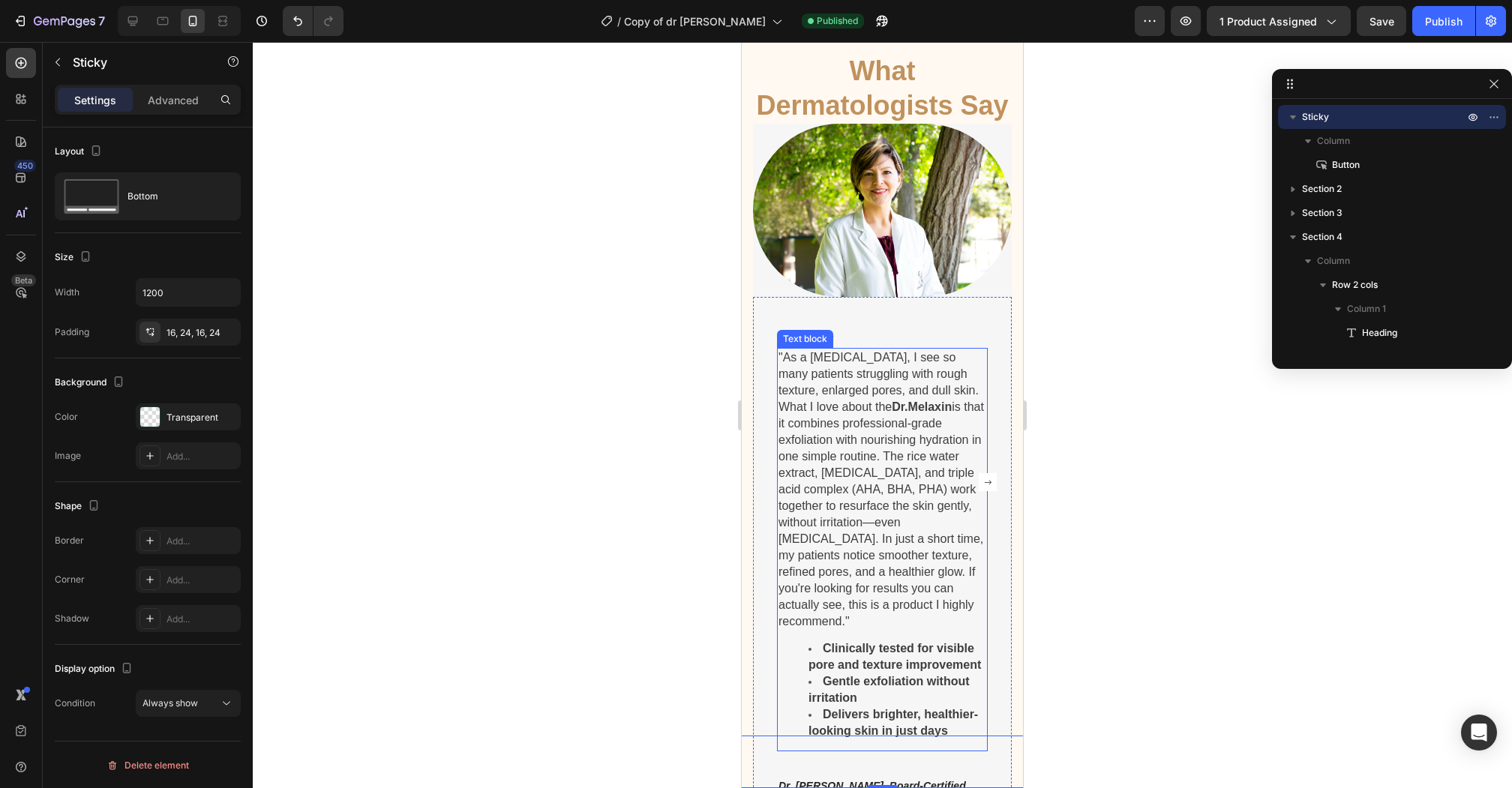
click at [976, 708] on strong "Delivers brighter, healthier-looking skin in just days" at bounding box center [893, 722] width 170 height 29
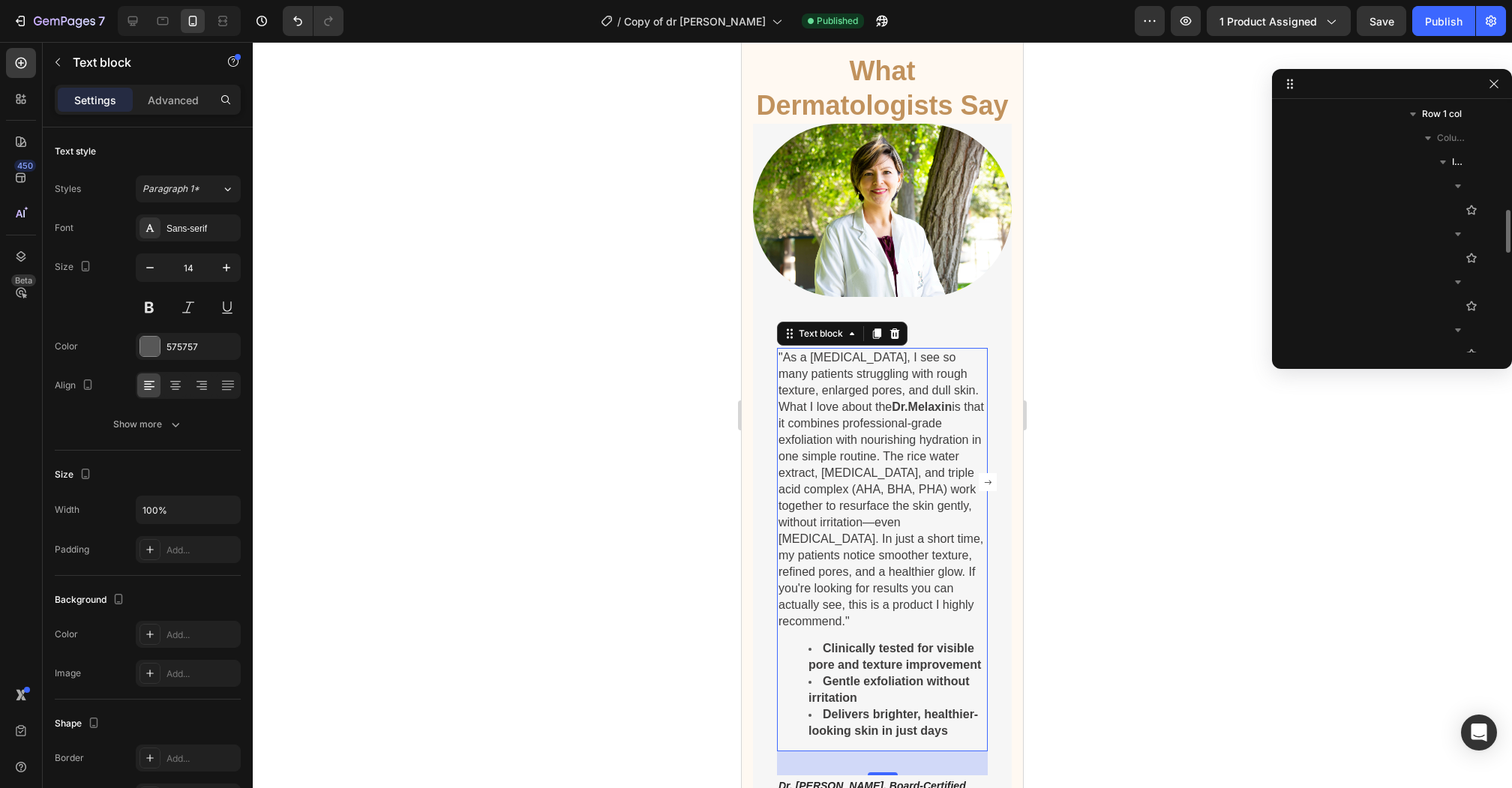
scroll to position [590, 0]
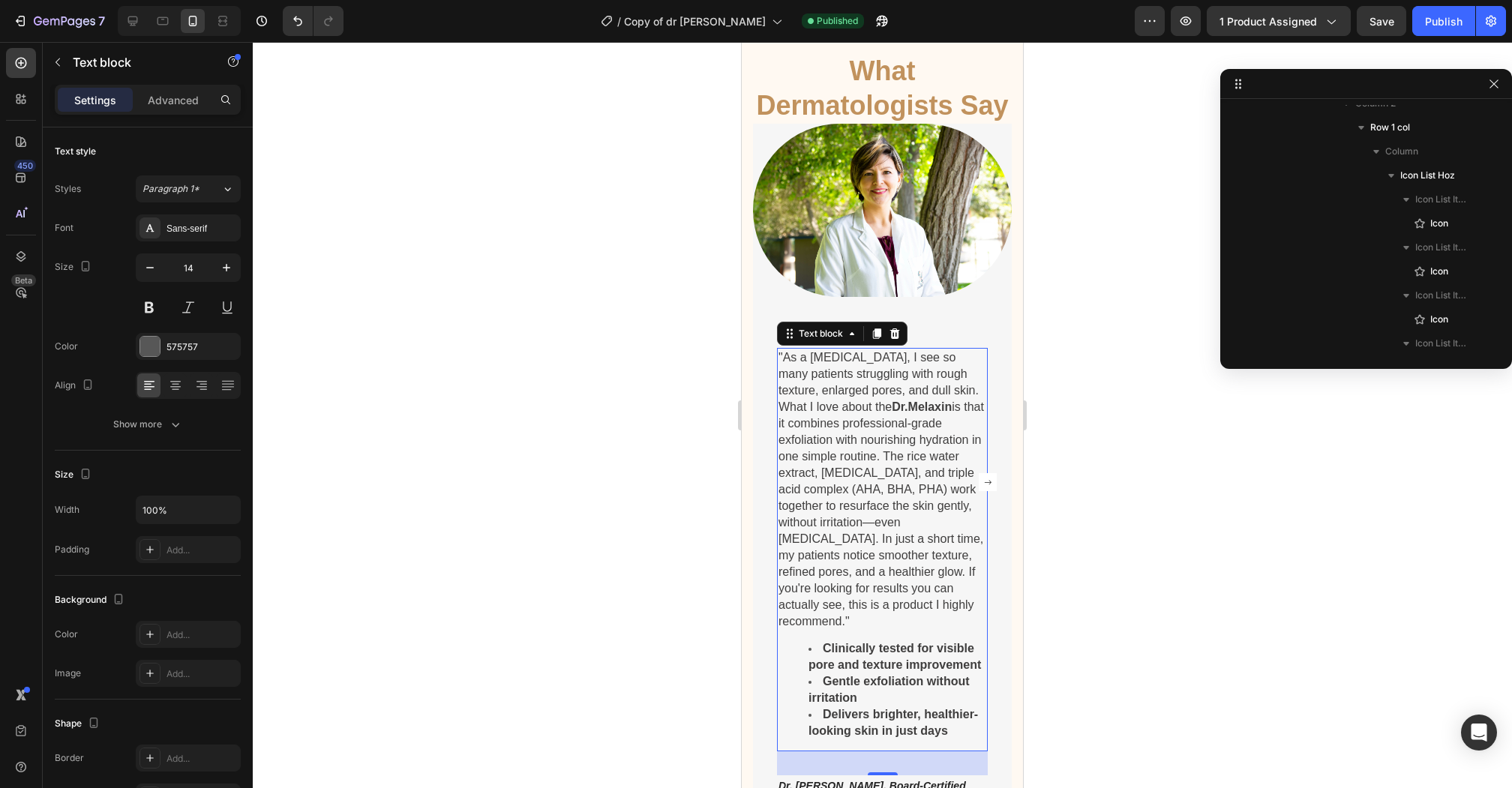
drag, startPoint x: 1276, startPoint y: 166, endPoint x: 1070, endPoint y: 196, distance: 208.2
click at [1420, 168] on span "Icon List Hoz" at bounding box center [1427, 175] width 55 height 15
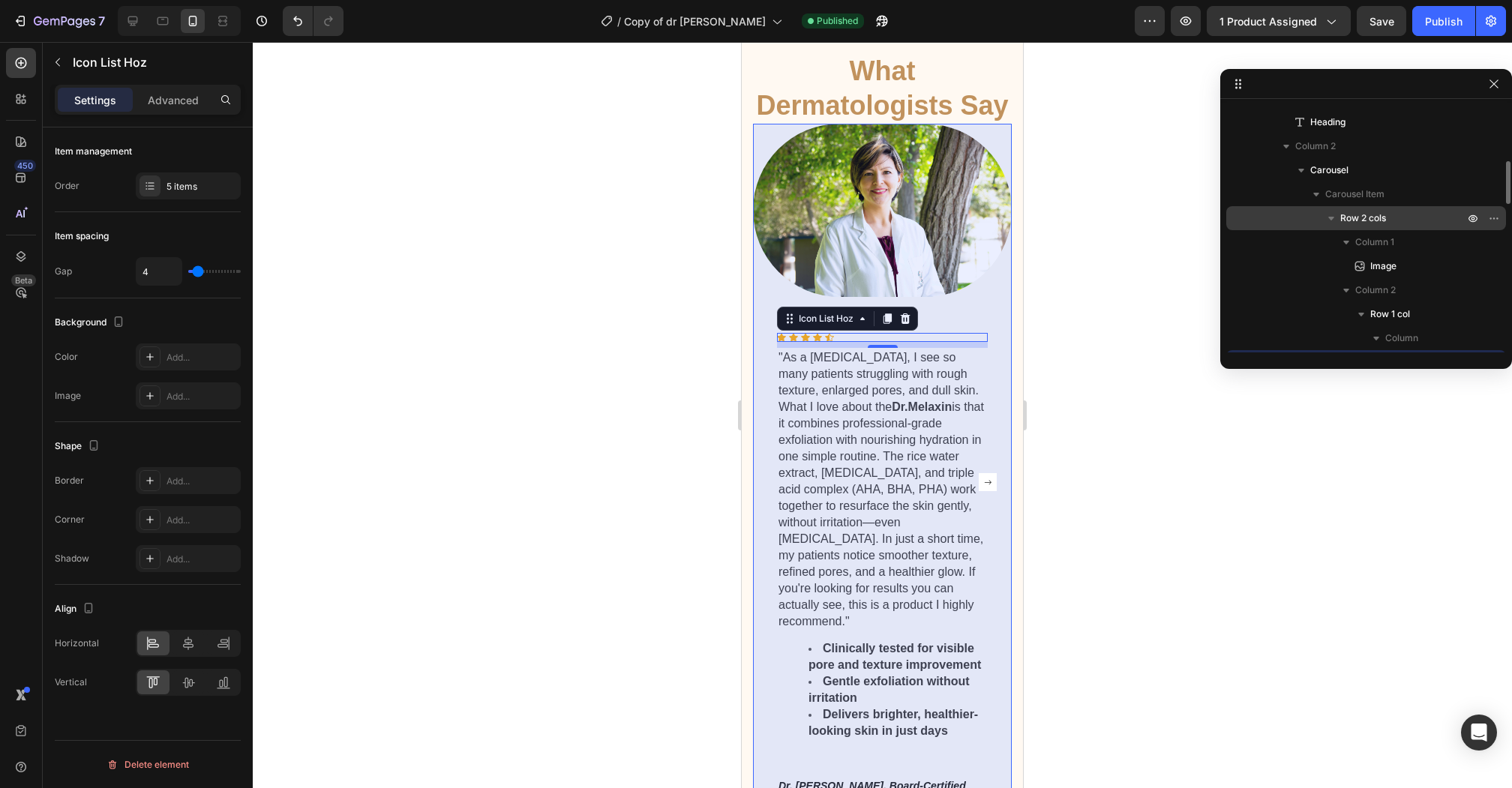
scroll to position [391, 0]
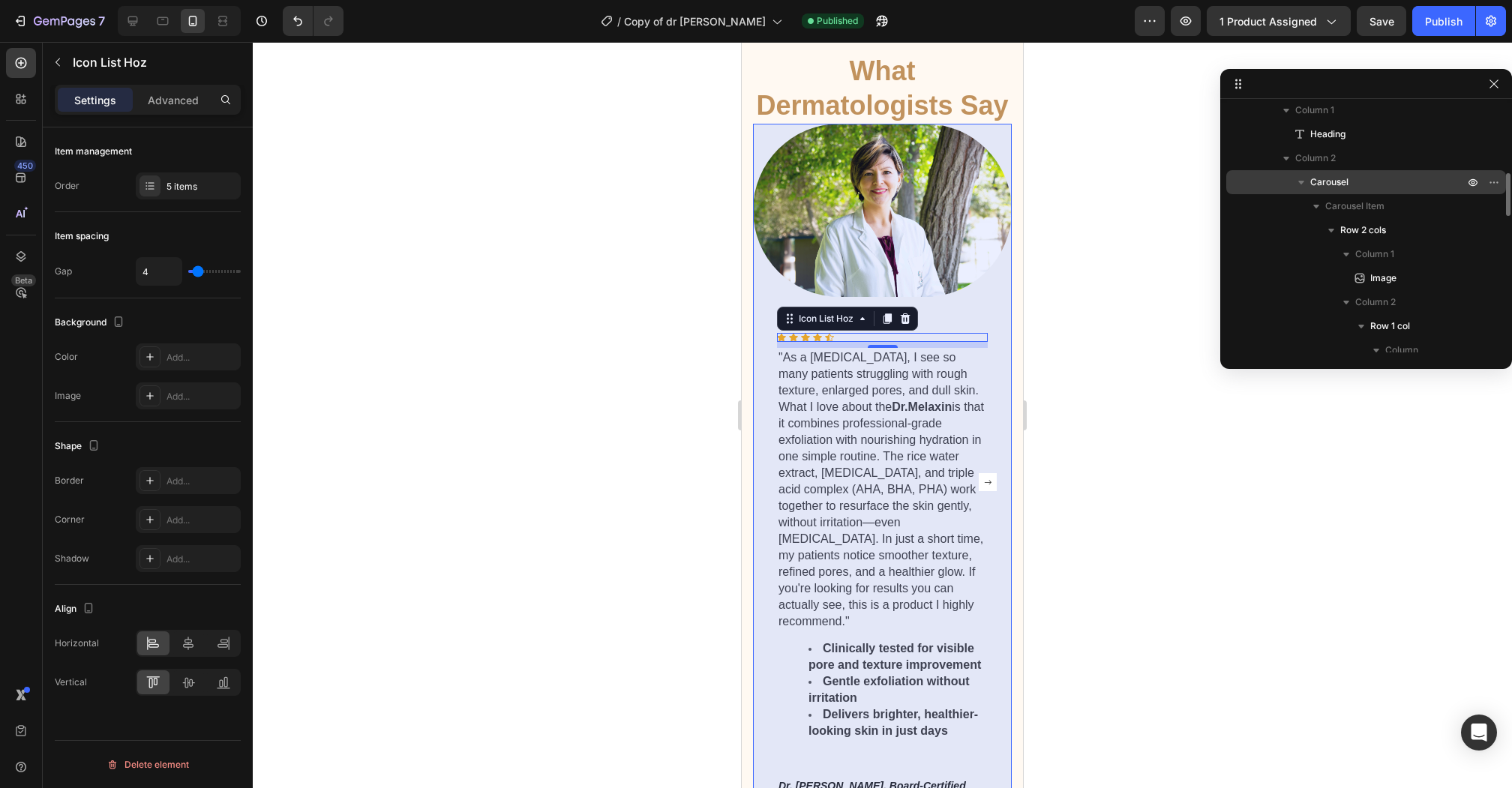
click at [1361, 179] on p "Carousel" at bounding box center [1389, 182] width 157 height 15
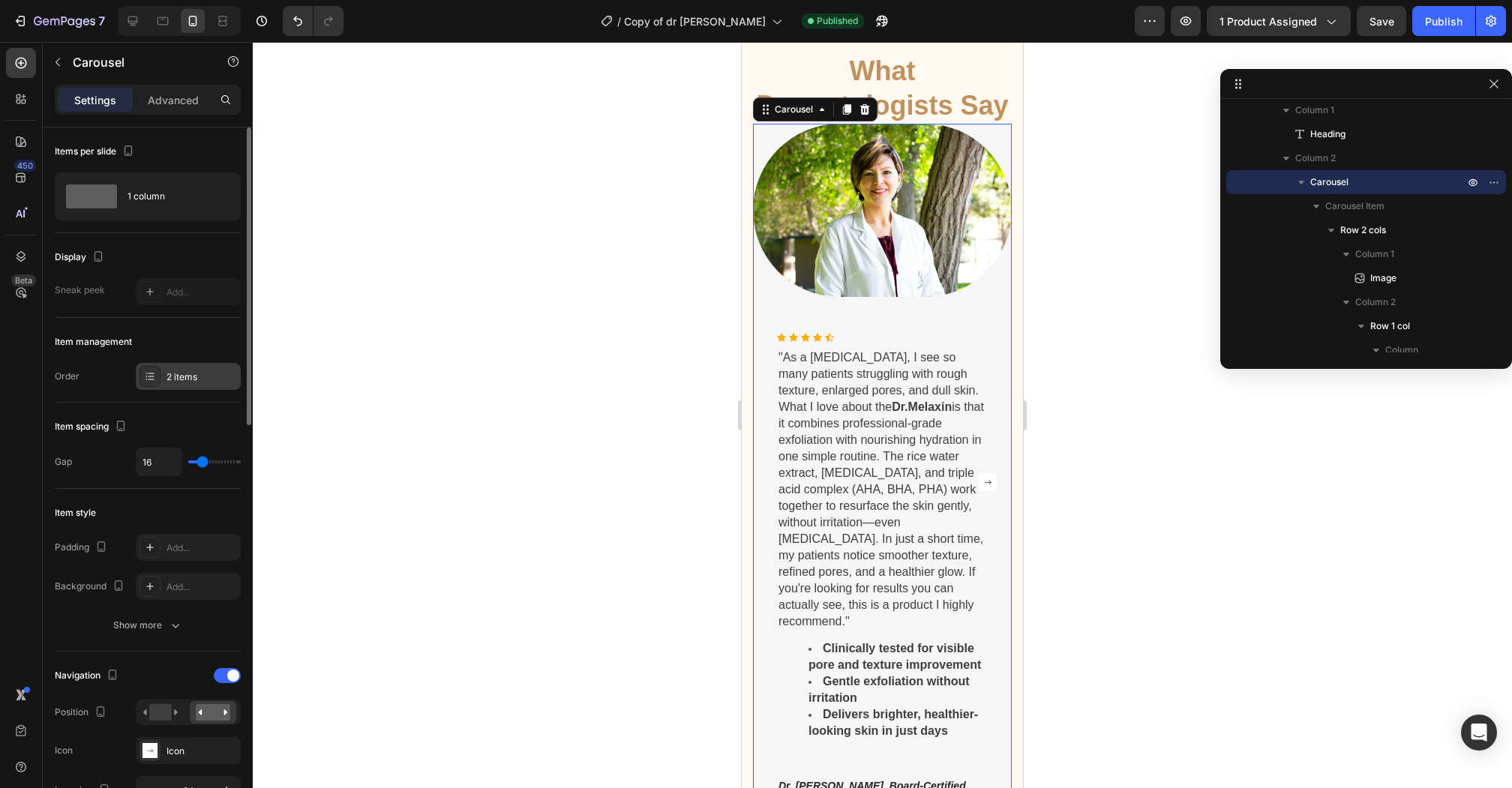
click at [181, 388] on div "2 items" at bounding box center [188, 377] width 105 height 27
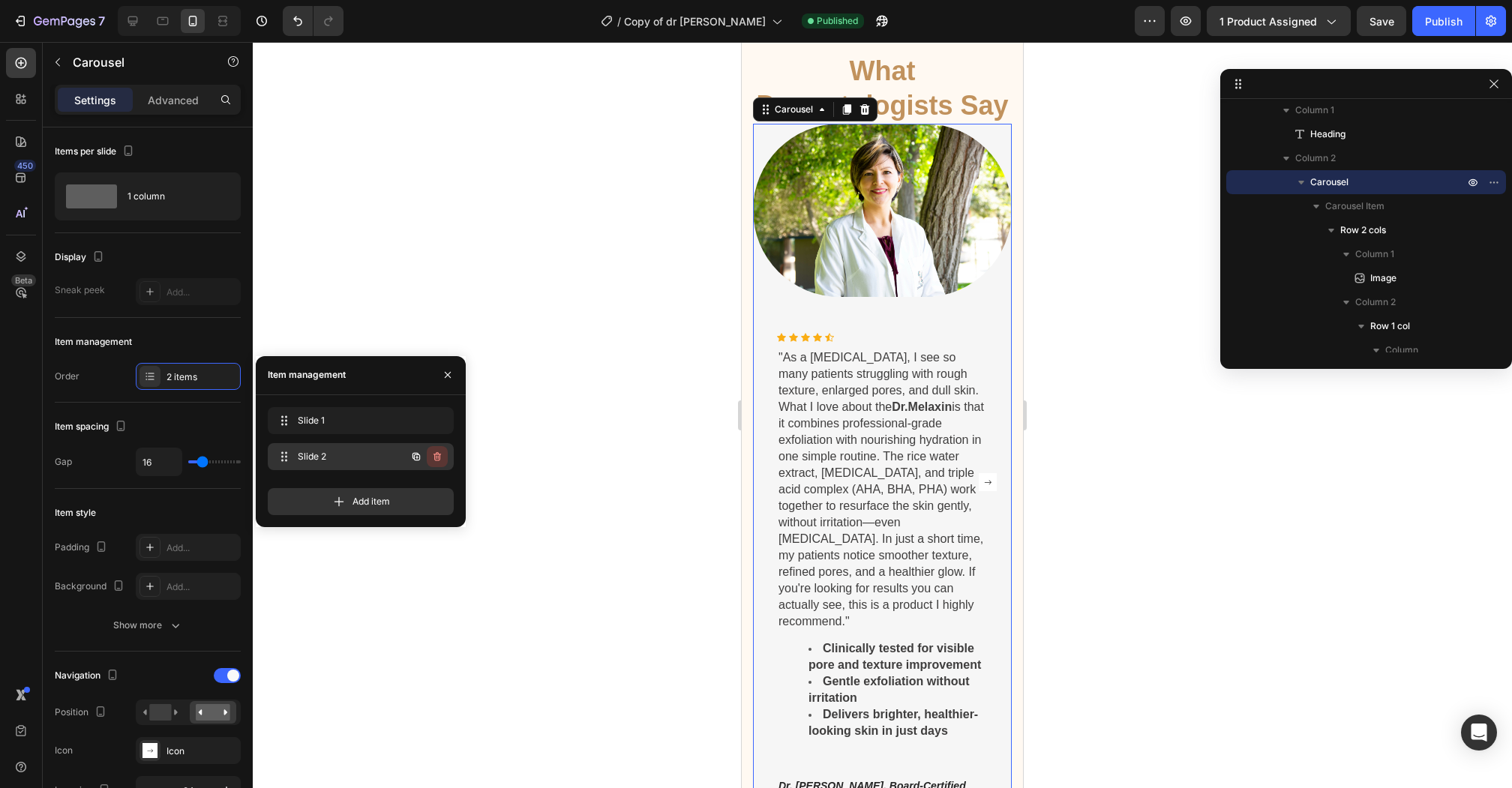
click at [442, 456] on icon "button" at bounding box center [436, 456] width 12 height 12
click at [442, 456] on button "Delete" at bounding box center [427, 456] width 41 height 21
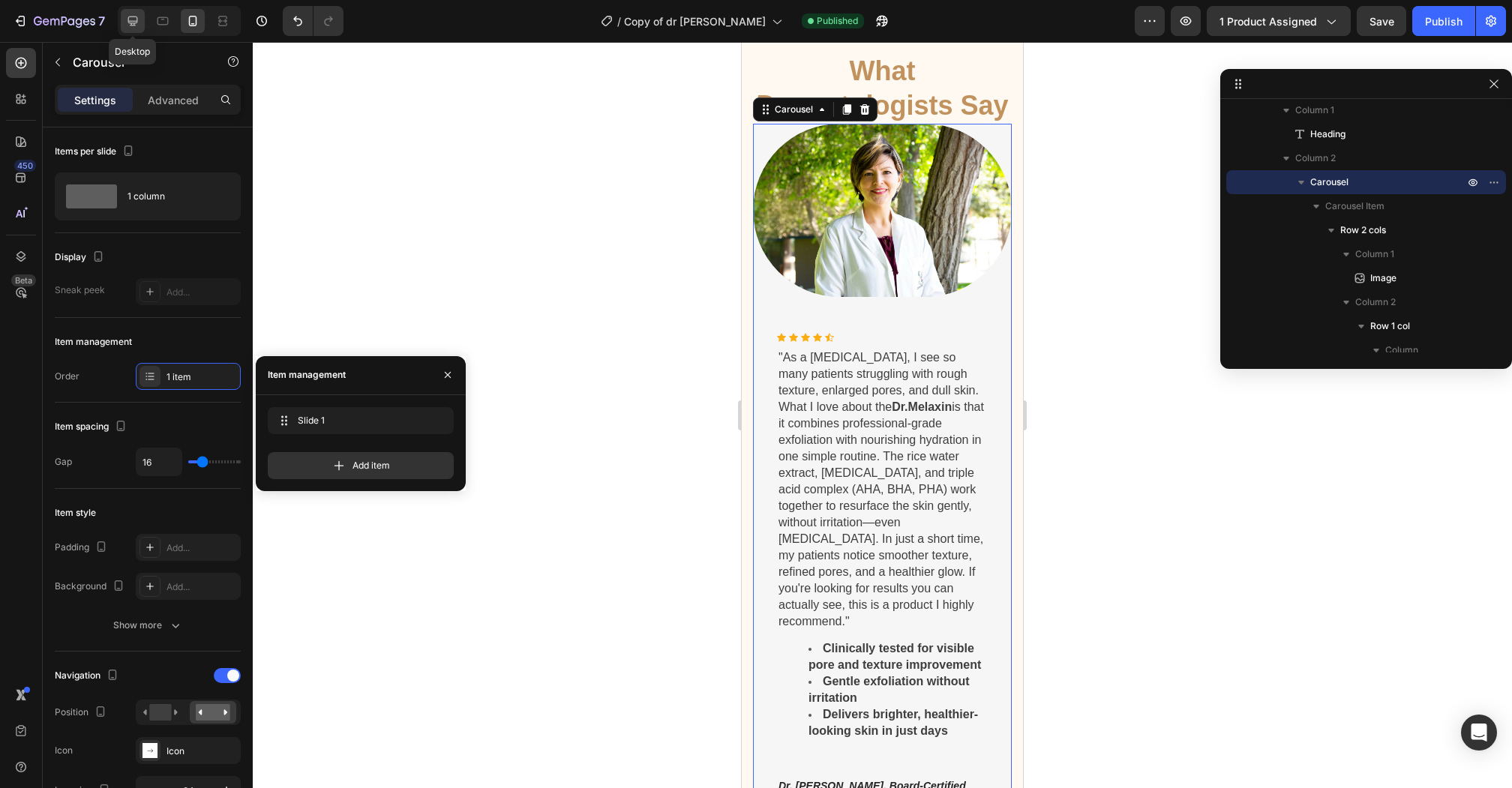
click at [125, 26] on icon at bounding box center [133, 21] width 15 height 15
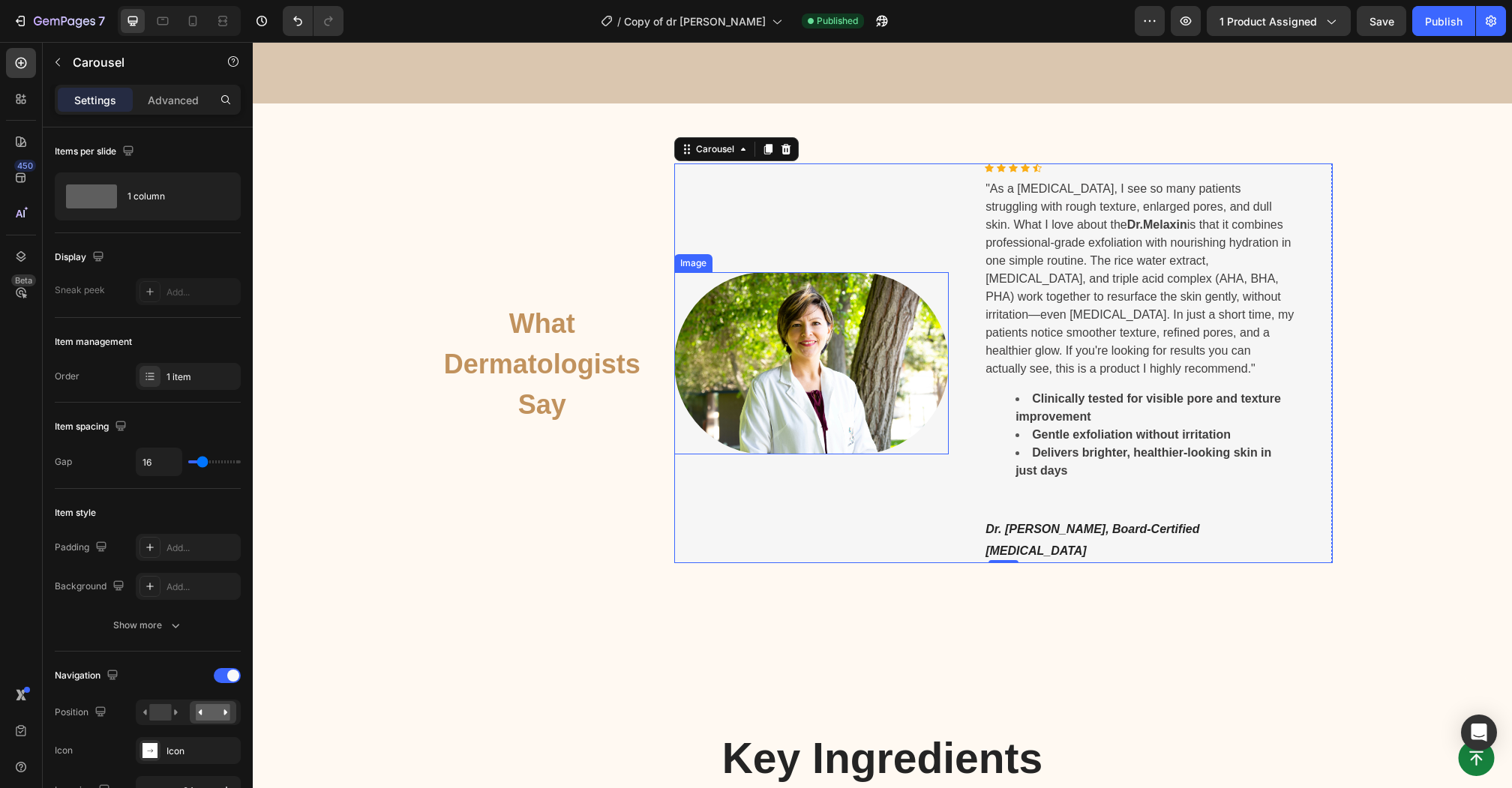
scroll to position [1913, 0]
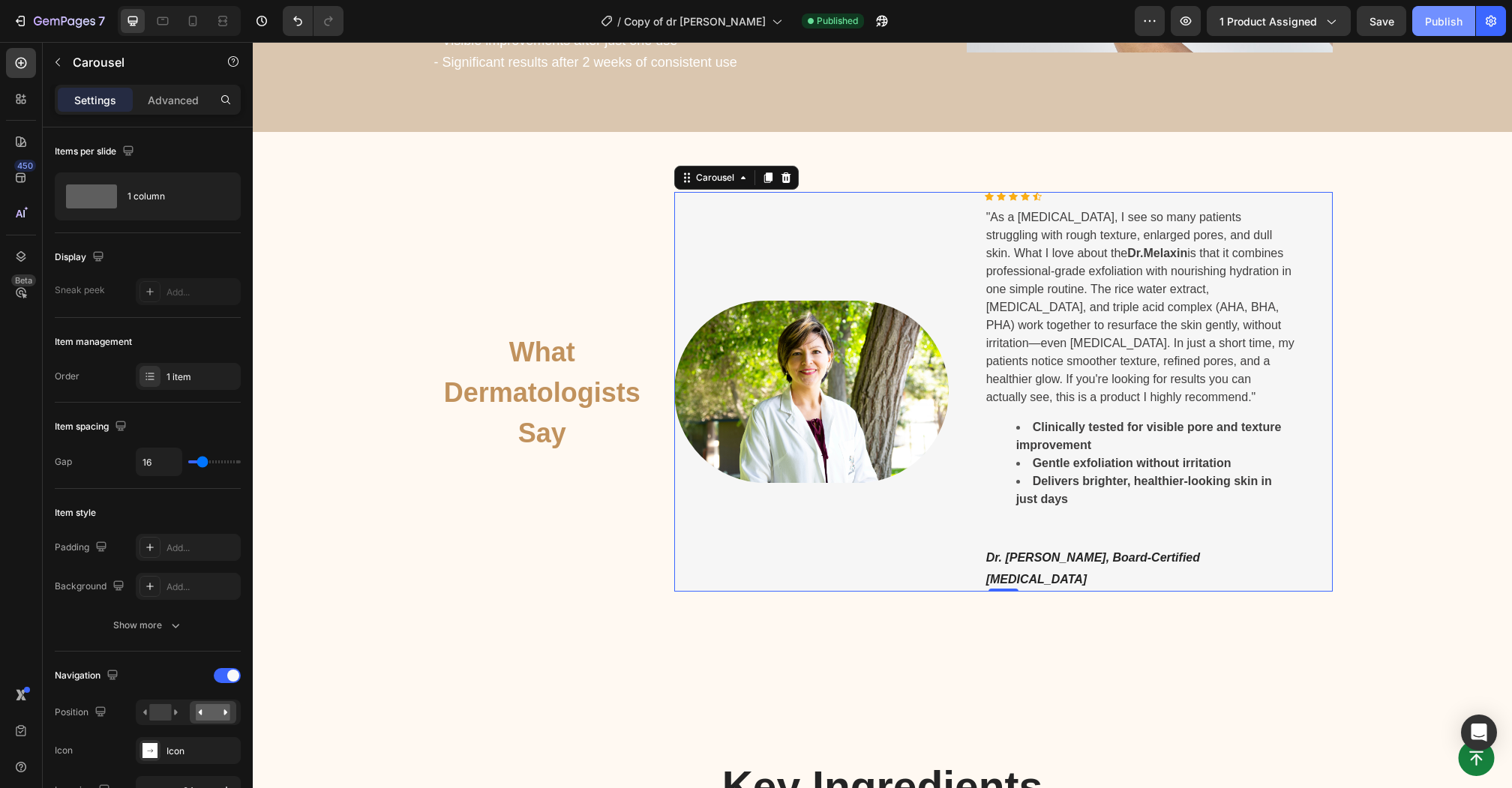
click at [1441, 26] on div "Publish" at bounding box center [1444, 21] width 38 height 15
